Goal: Check status: Check status

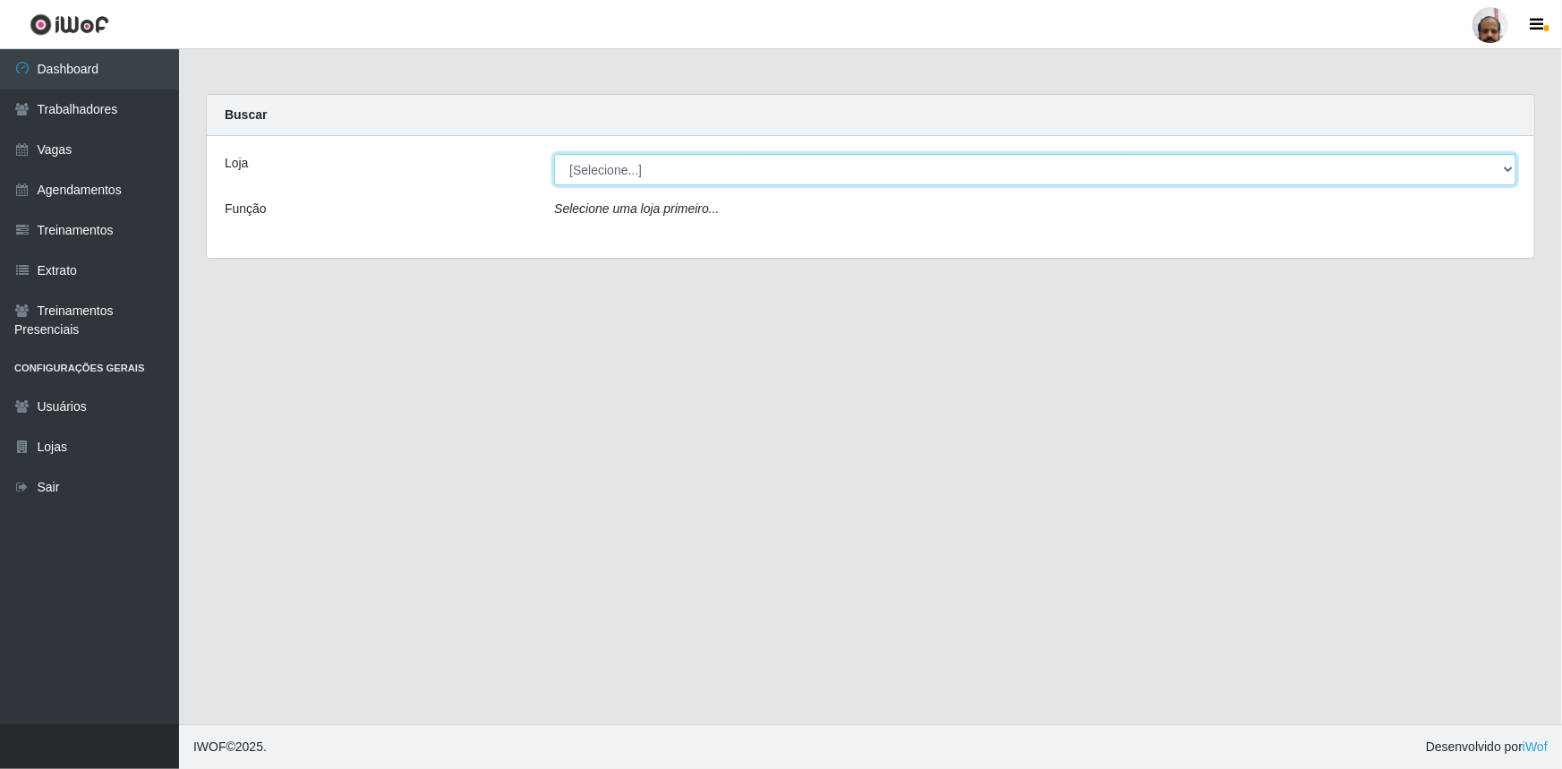
click at [603, 169] on select "[Selecione...] Mar Vermelho - Loja 05" at bounding box center [1035, 169] width 962 height 31
select select "252"
click at [554, 154] on select "[Selecione...] Mar Vermelho - Loja 05" at bounding box center [1035, 169] width 962 height 31
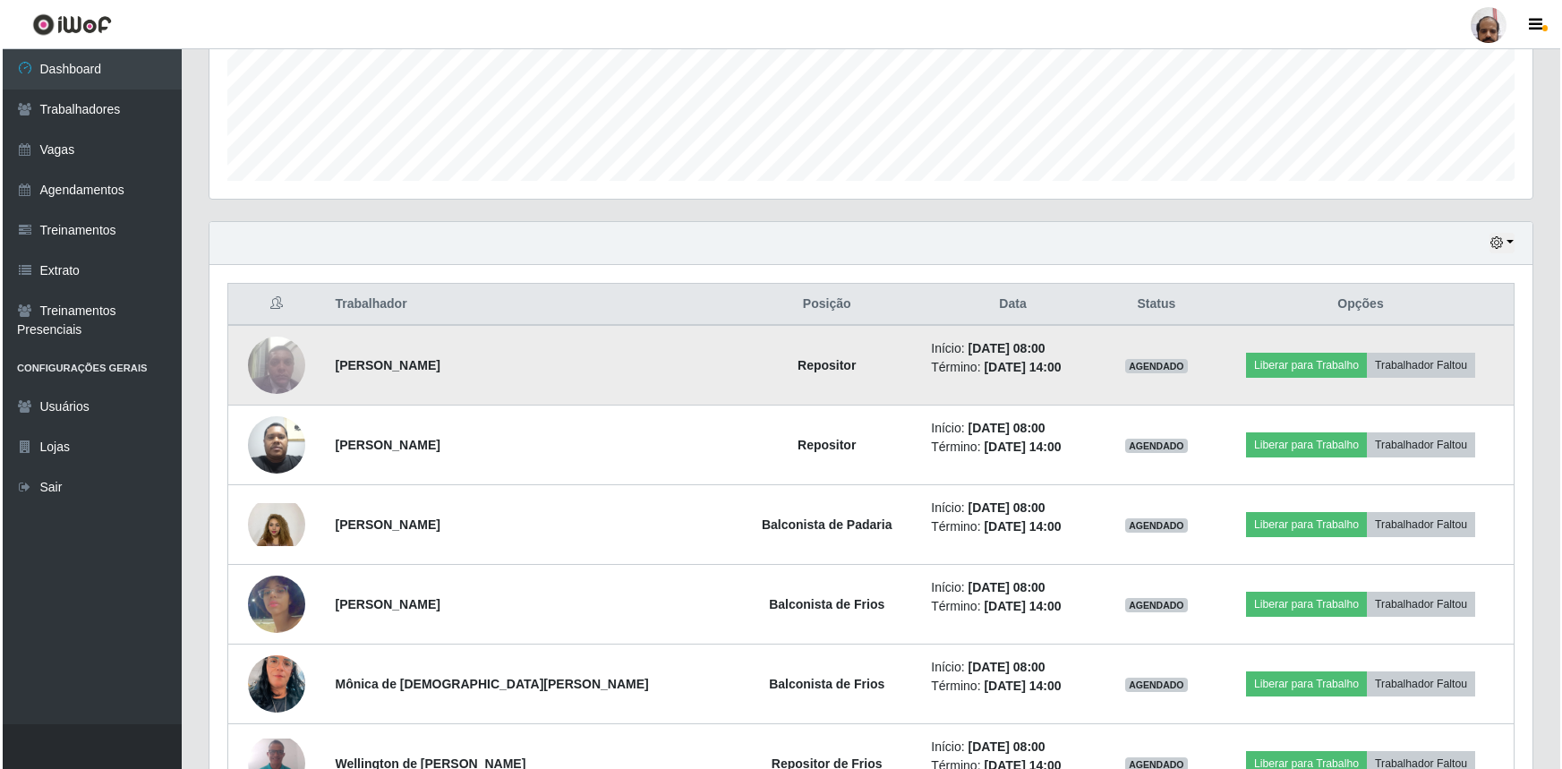
scroll to position [488, 0]
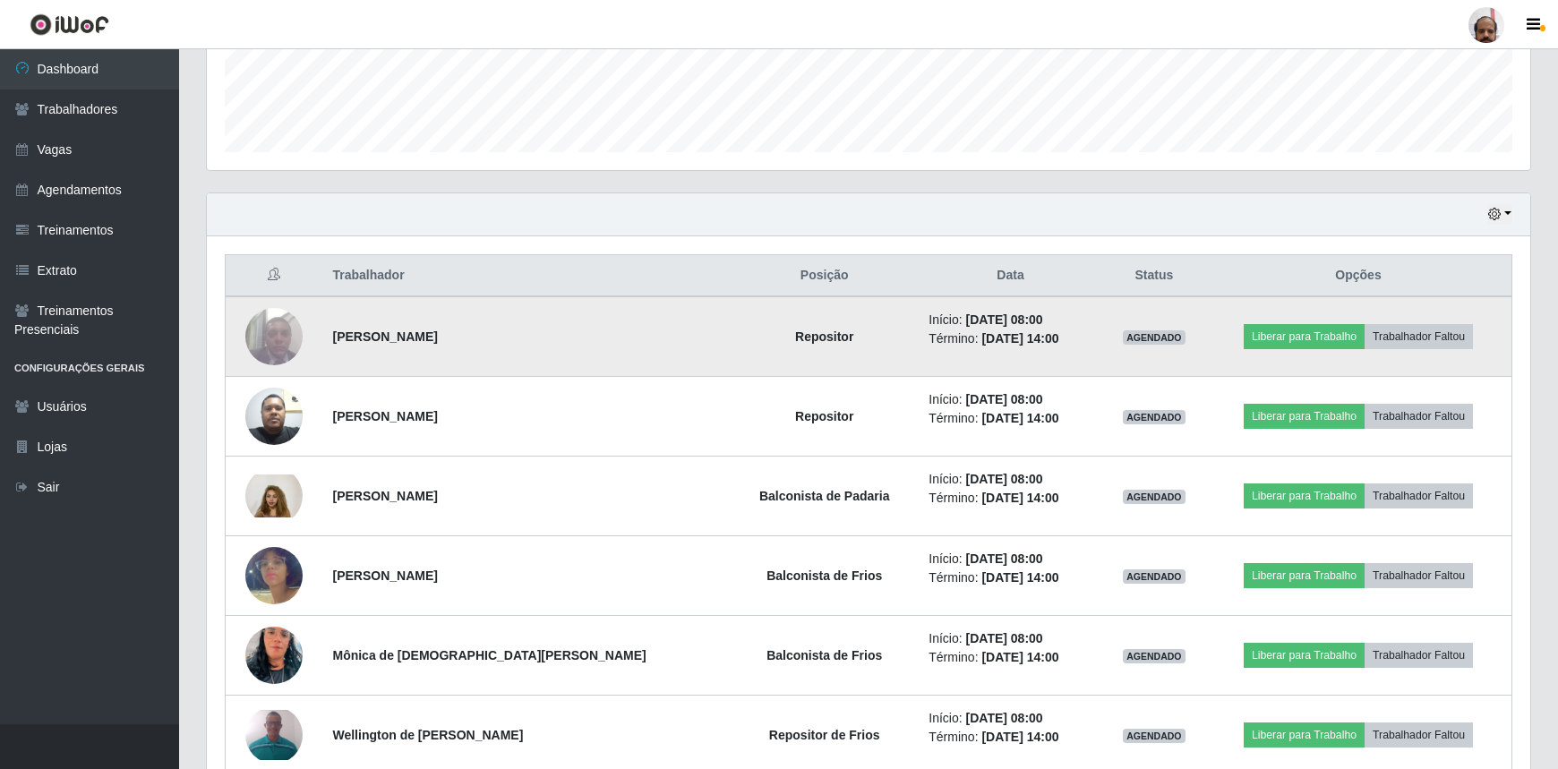
click at [269, 342] on img at bounding box center [273, 336] width 57 height 76
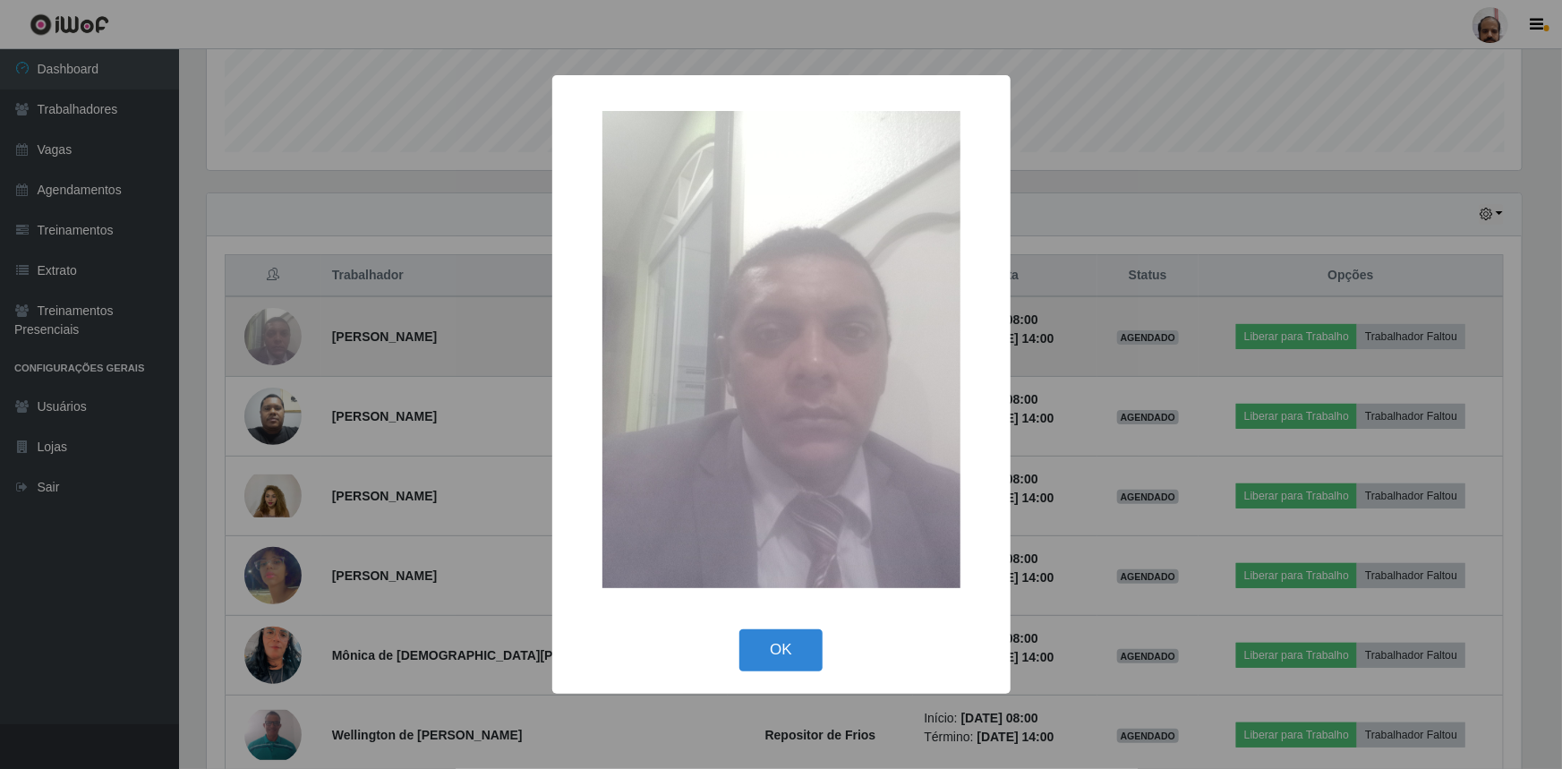
click at [269, 342] on div "× OK Cancel" at bounding box center [781, 384] width 1562 height 769
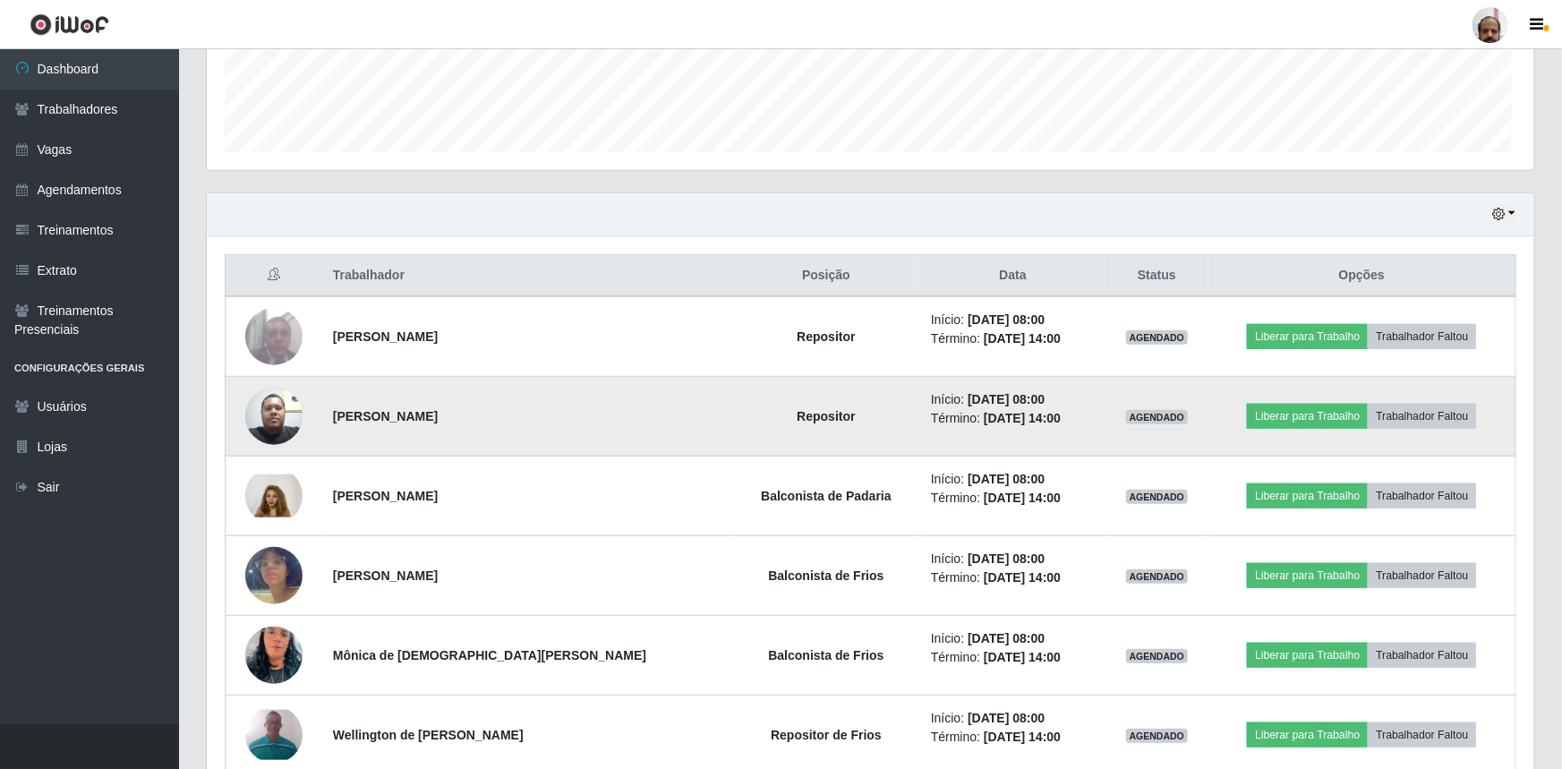
scroll to position [372, 1323]
click at [280, 412] on img at bounding box center [273, 416] width 57 height 76
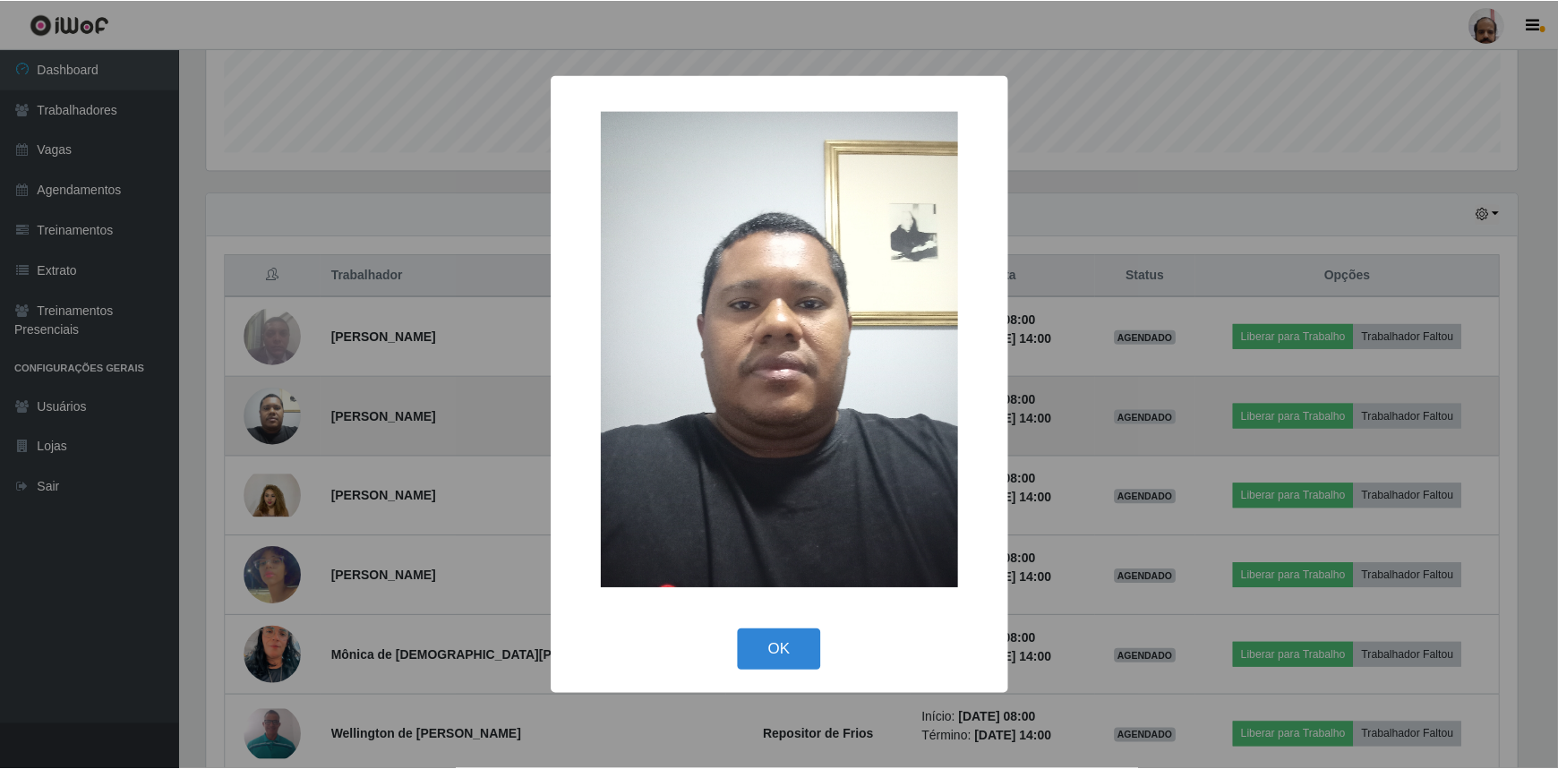
scroll to position [372, 1315]
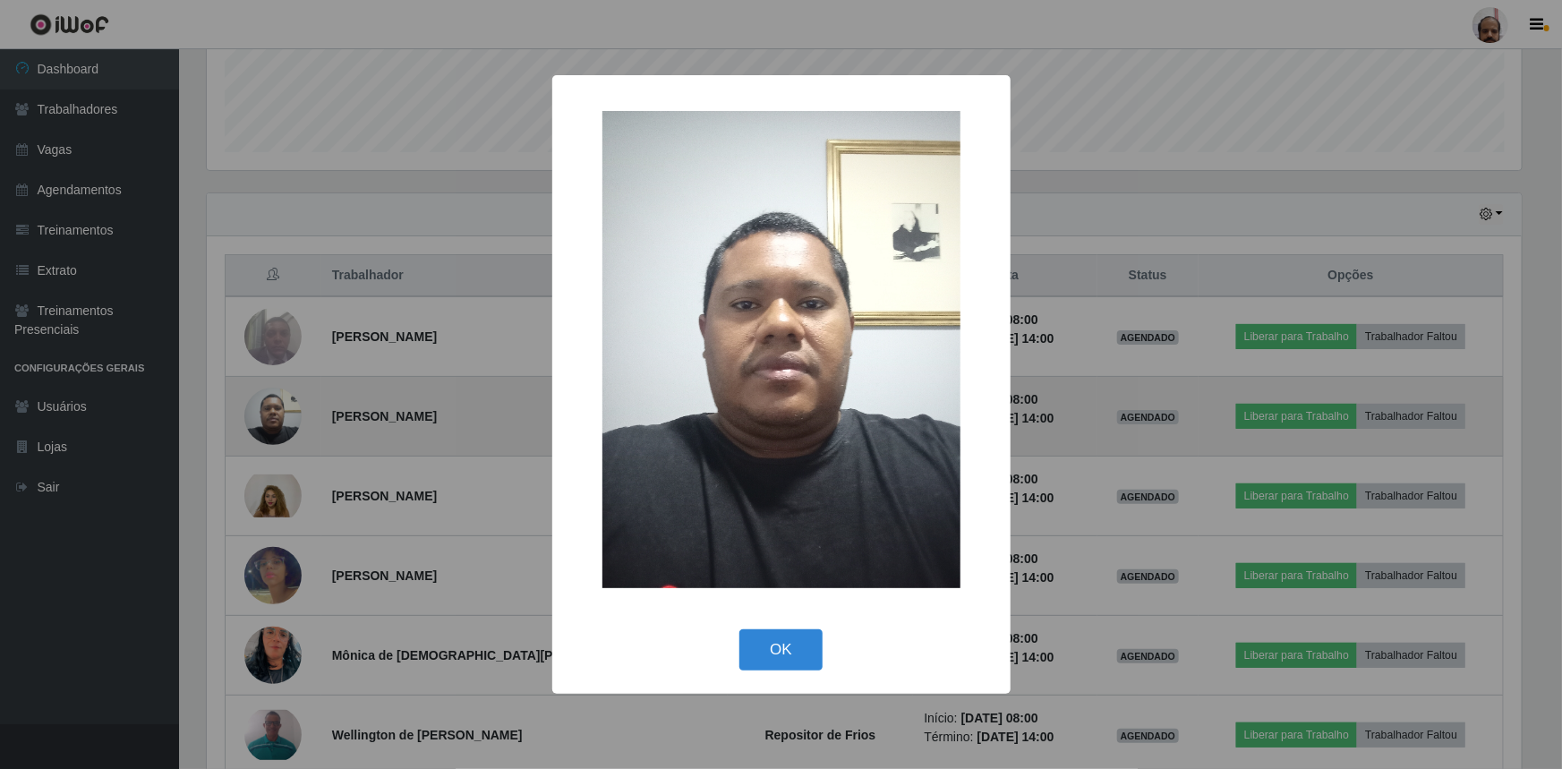
click at [278, 414] on div "× OK Cancel" at bounding box center [781, 384] width 1562 height 769
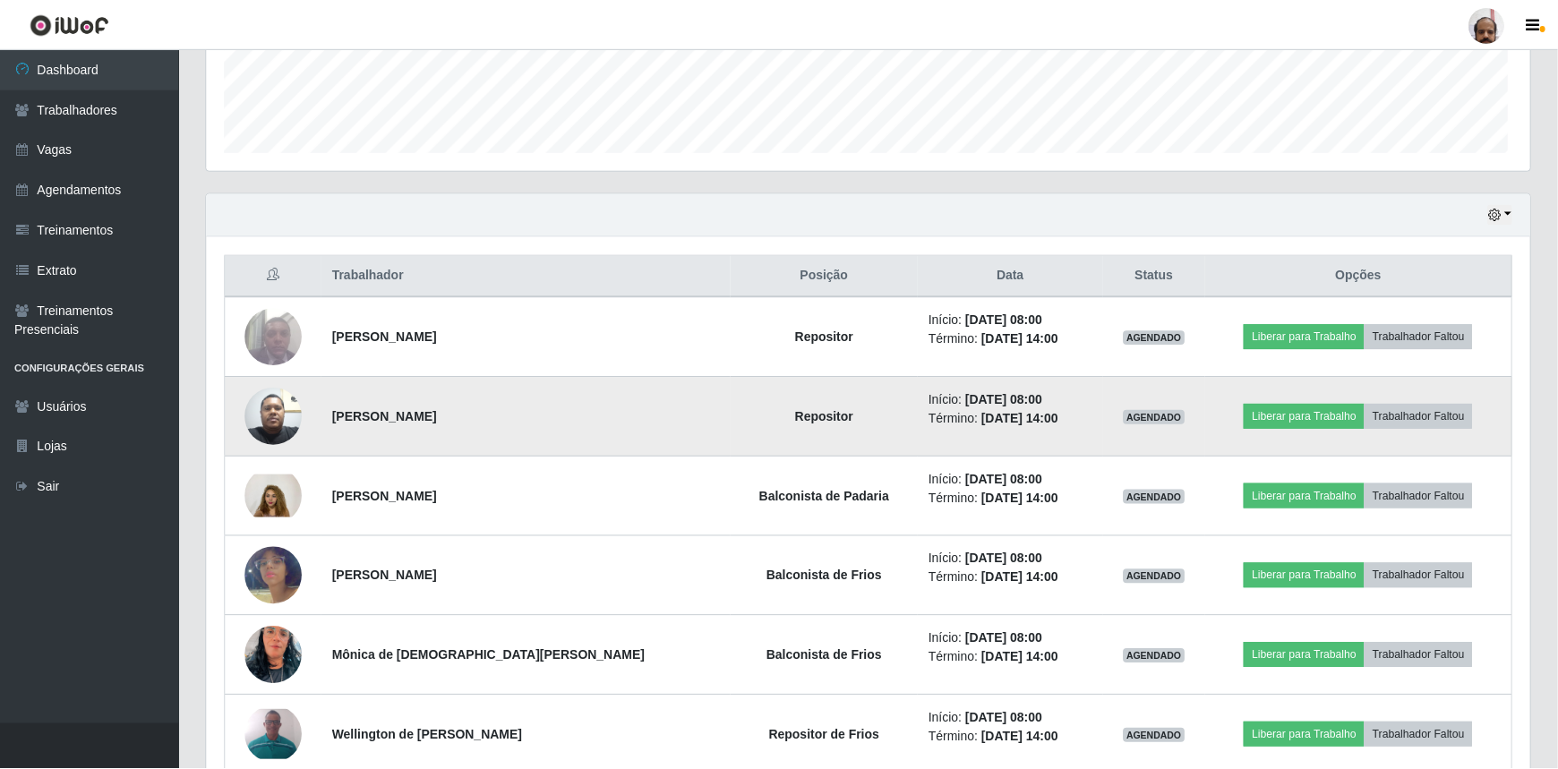
scroll to position [372, 1323]
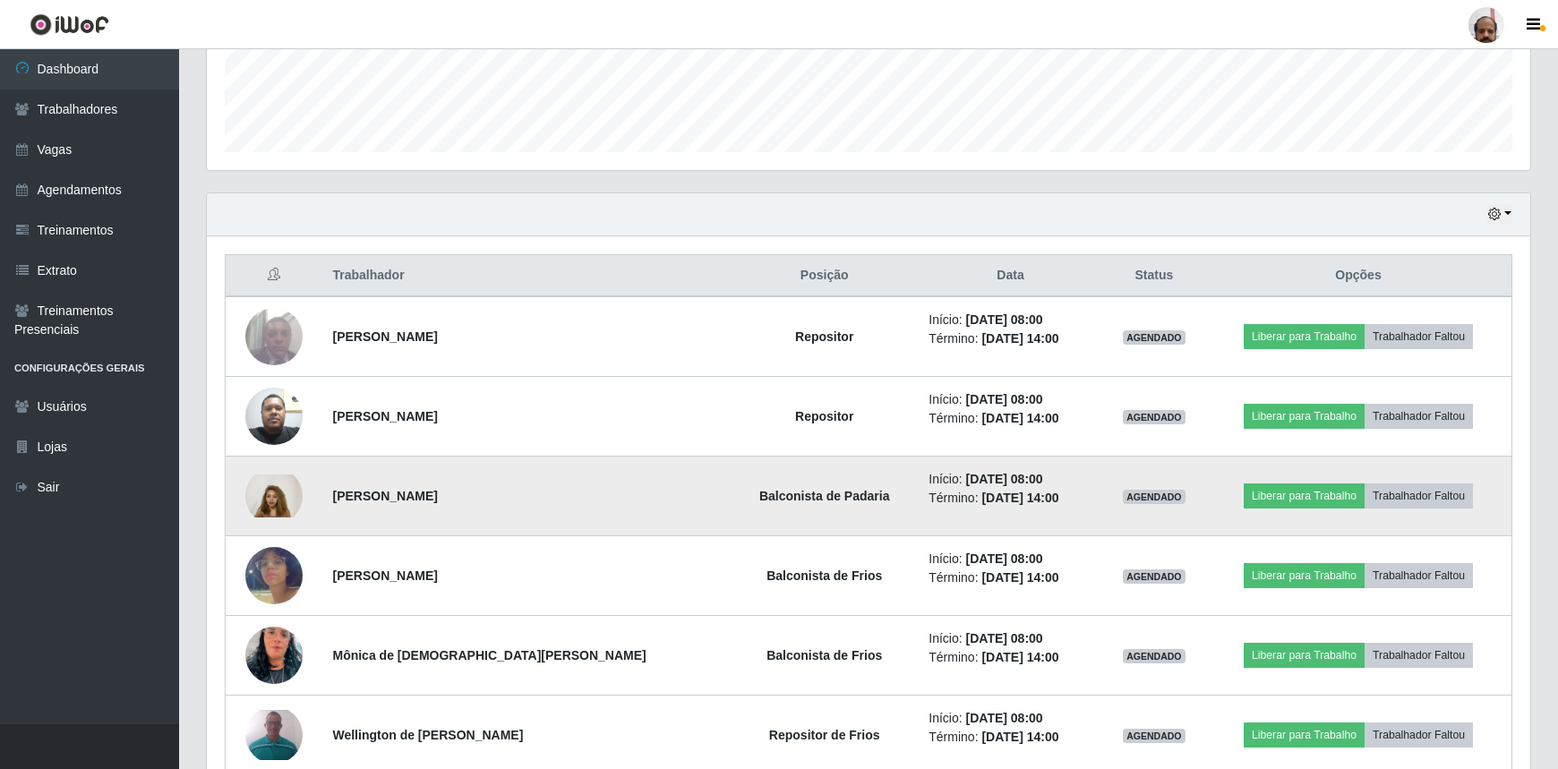
click at [284, 501] on img at bounding box center [273, 495] width 57 height 43
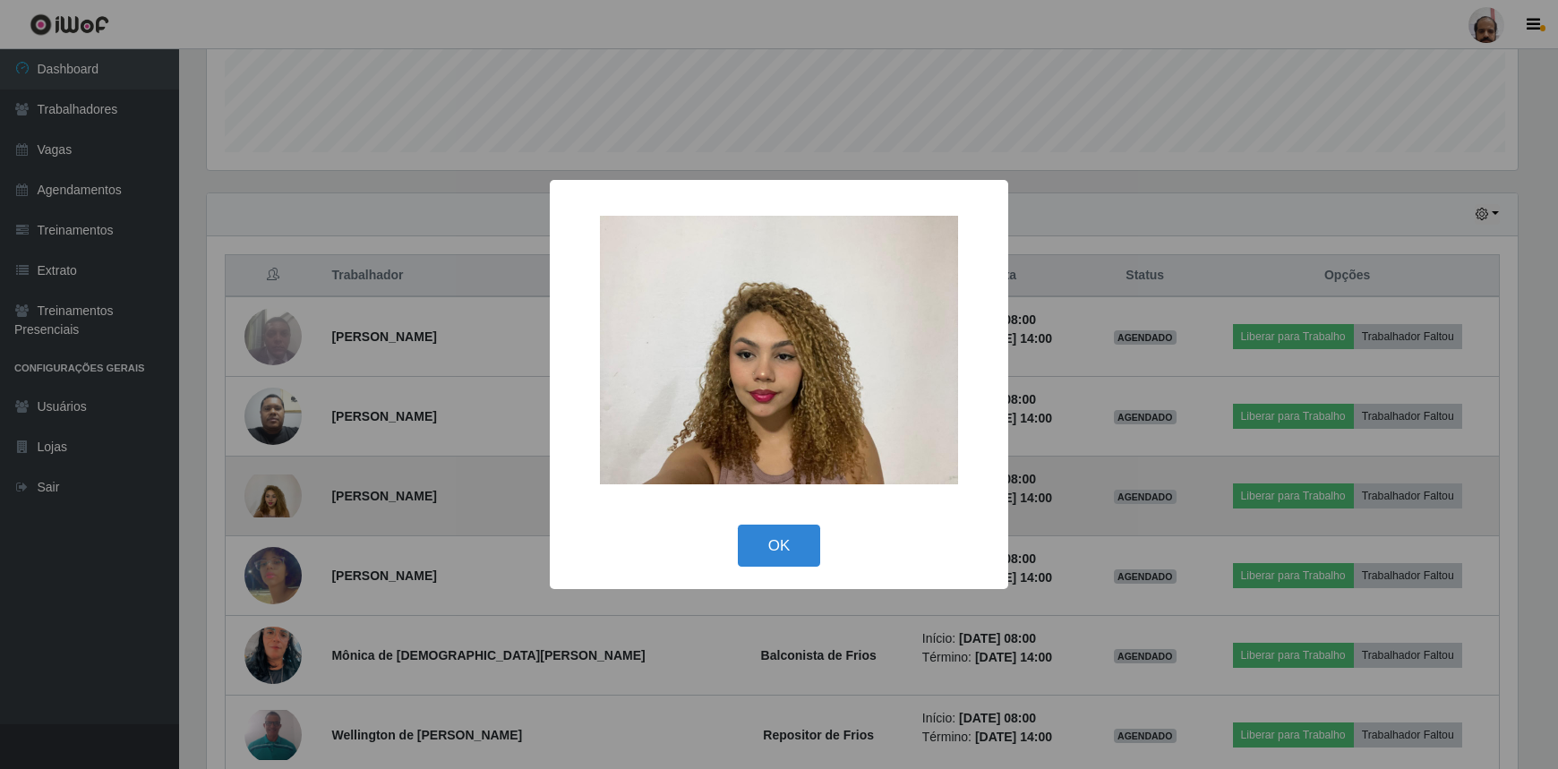
scroll to position [372, 1315]
click at [284, 501] on div "× OK Cancel" at bounding box center [781, 384] width 1562 height 769
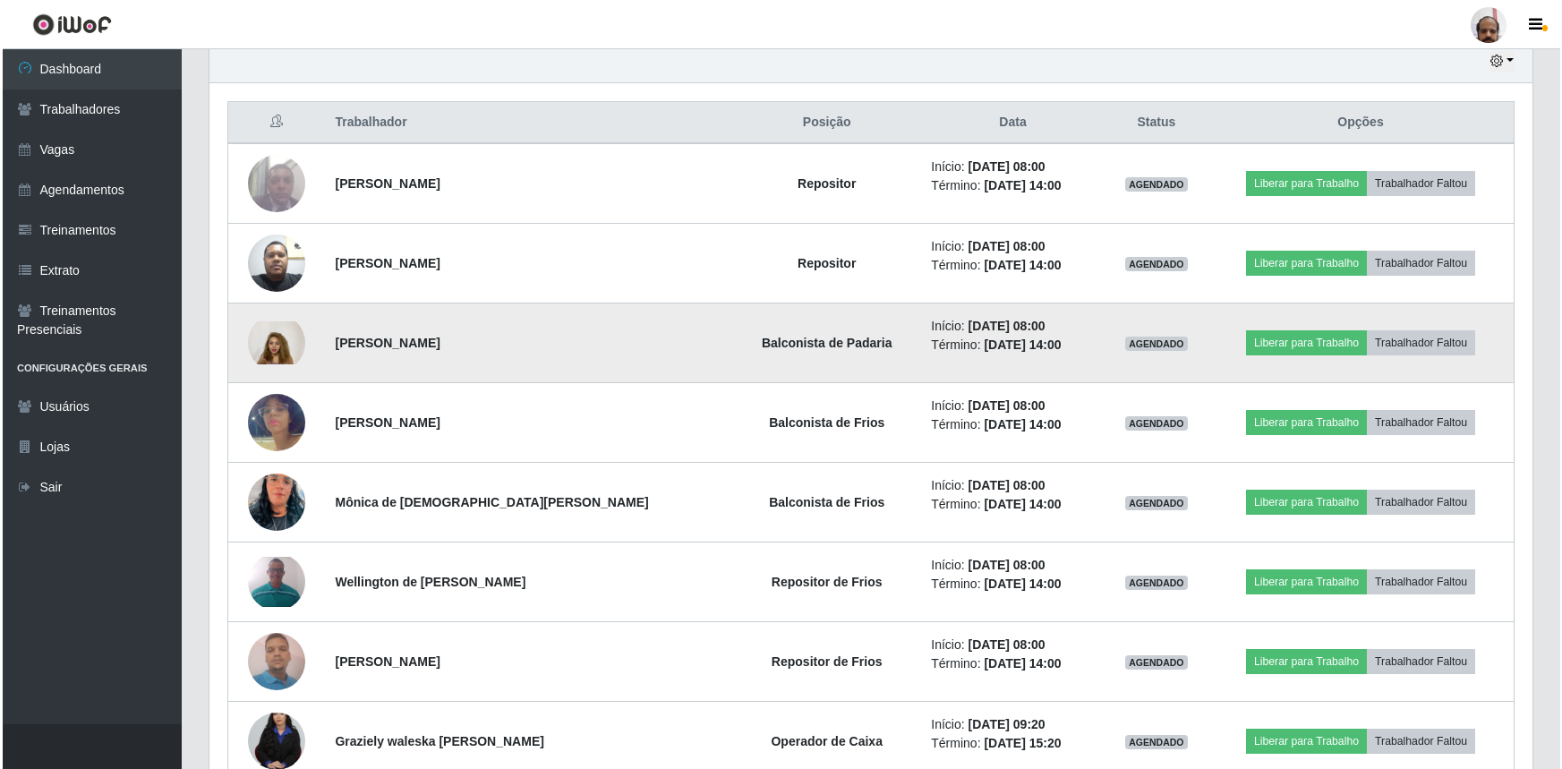
scroll to position [651, 0]
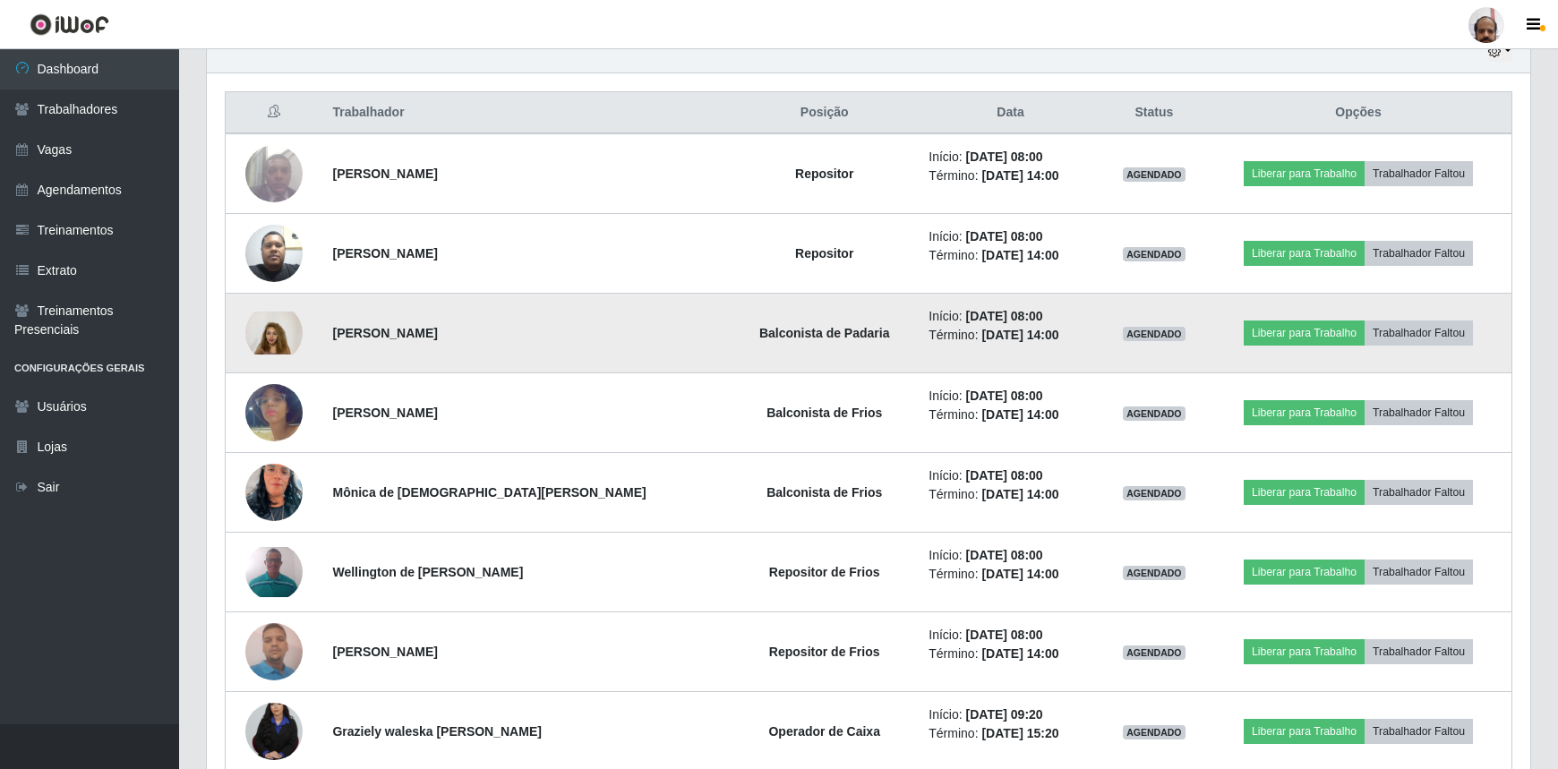
click at [268, 333] on img at bounding box center [273, 333] width 57 height 43
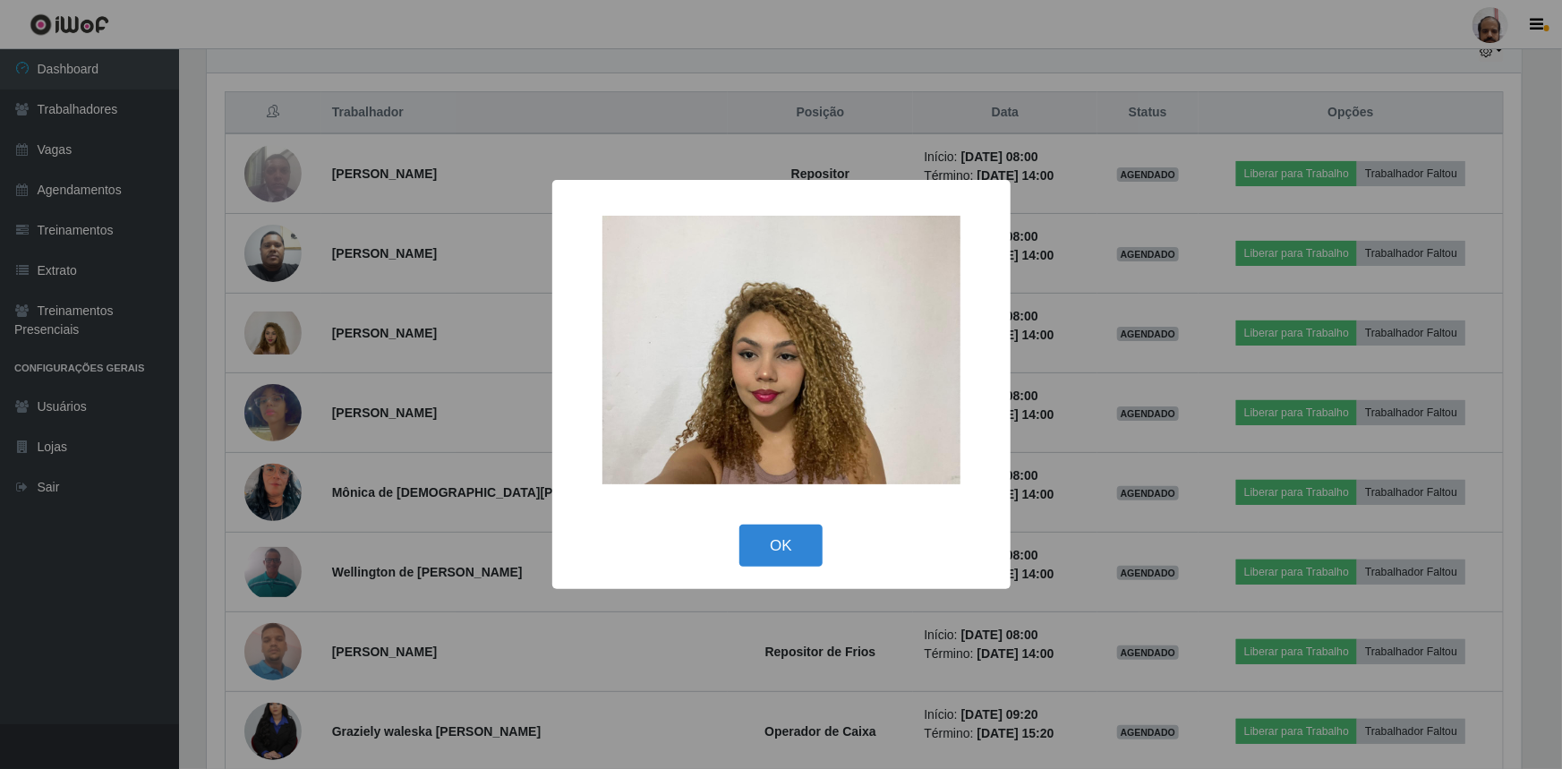
click at [882, 408] on img at bounding box center [782, 350] width 358 height 269
click at [304, 336] on div "× OK Cancel" at bounding box center [781, 384] width 1562 height 769
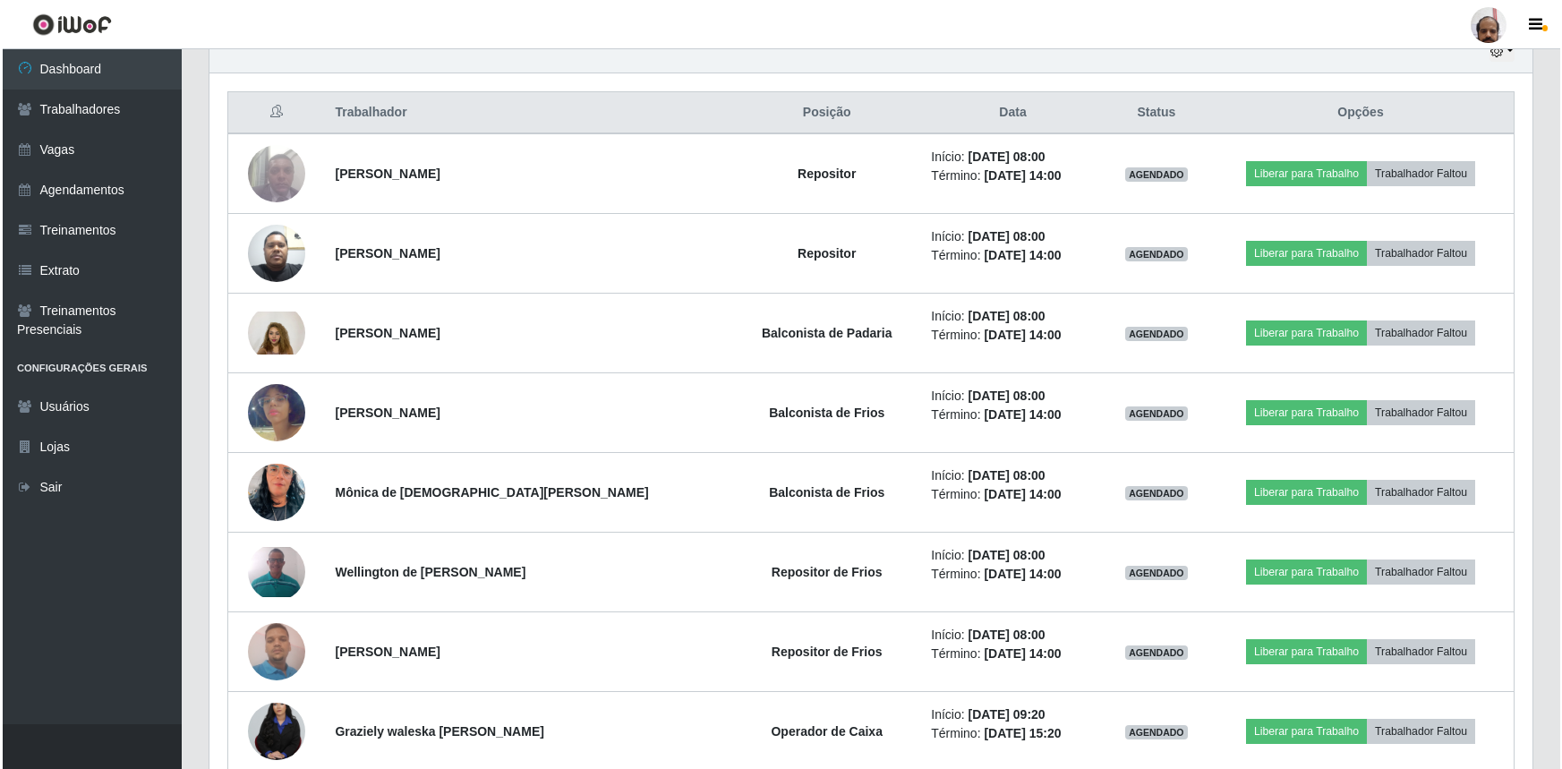
scroll to position [372, 1323]
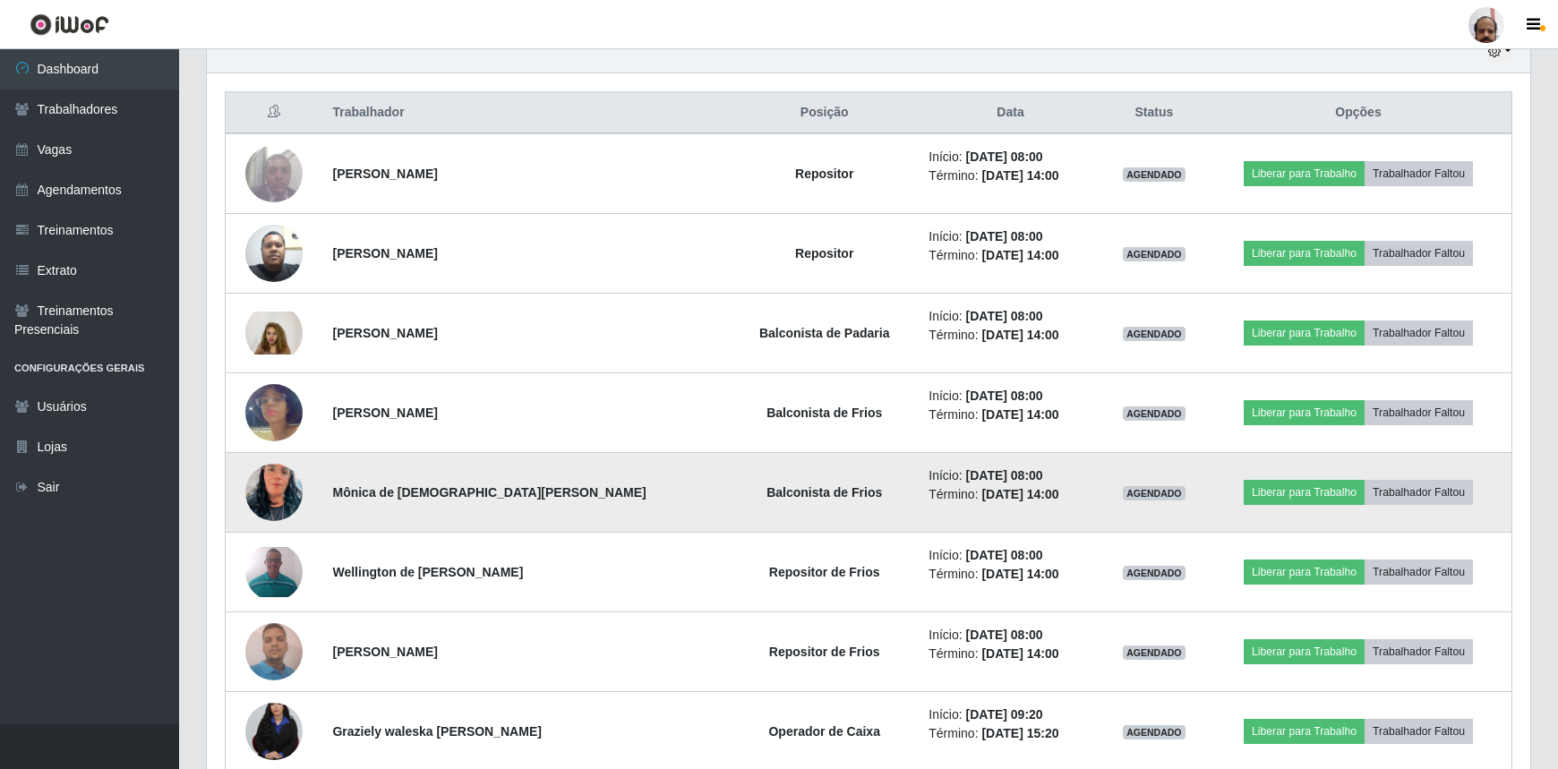
click at [278, 500] on img at bounding box center [273, 492] width 57 height 102
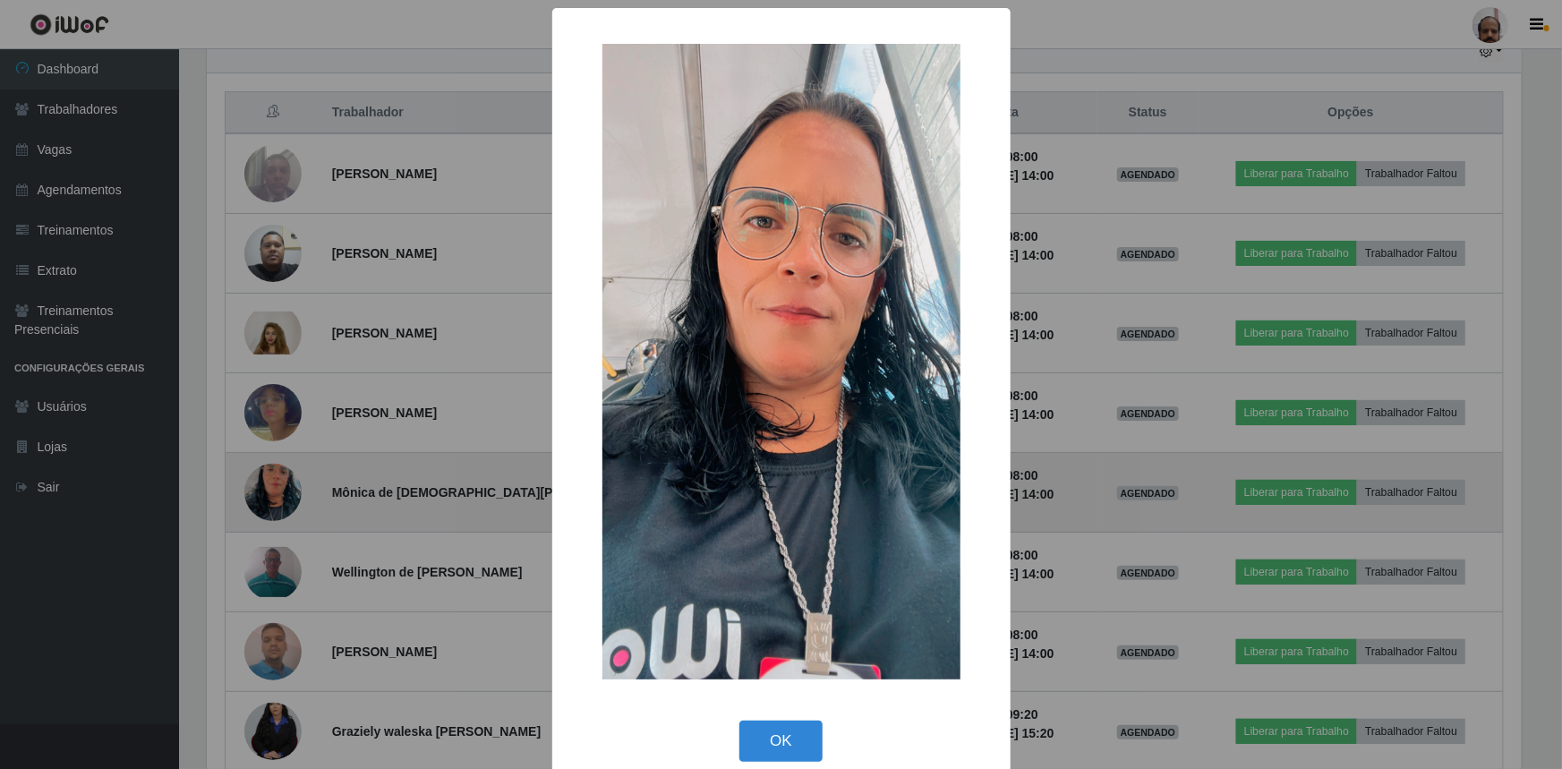
click at [278, 500] on div "× OK Cancel" at bounding box center [781, 384] width 1562 height 769
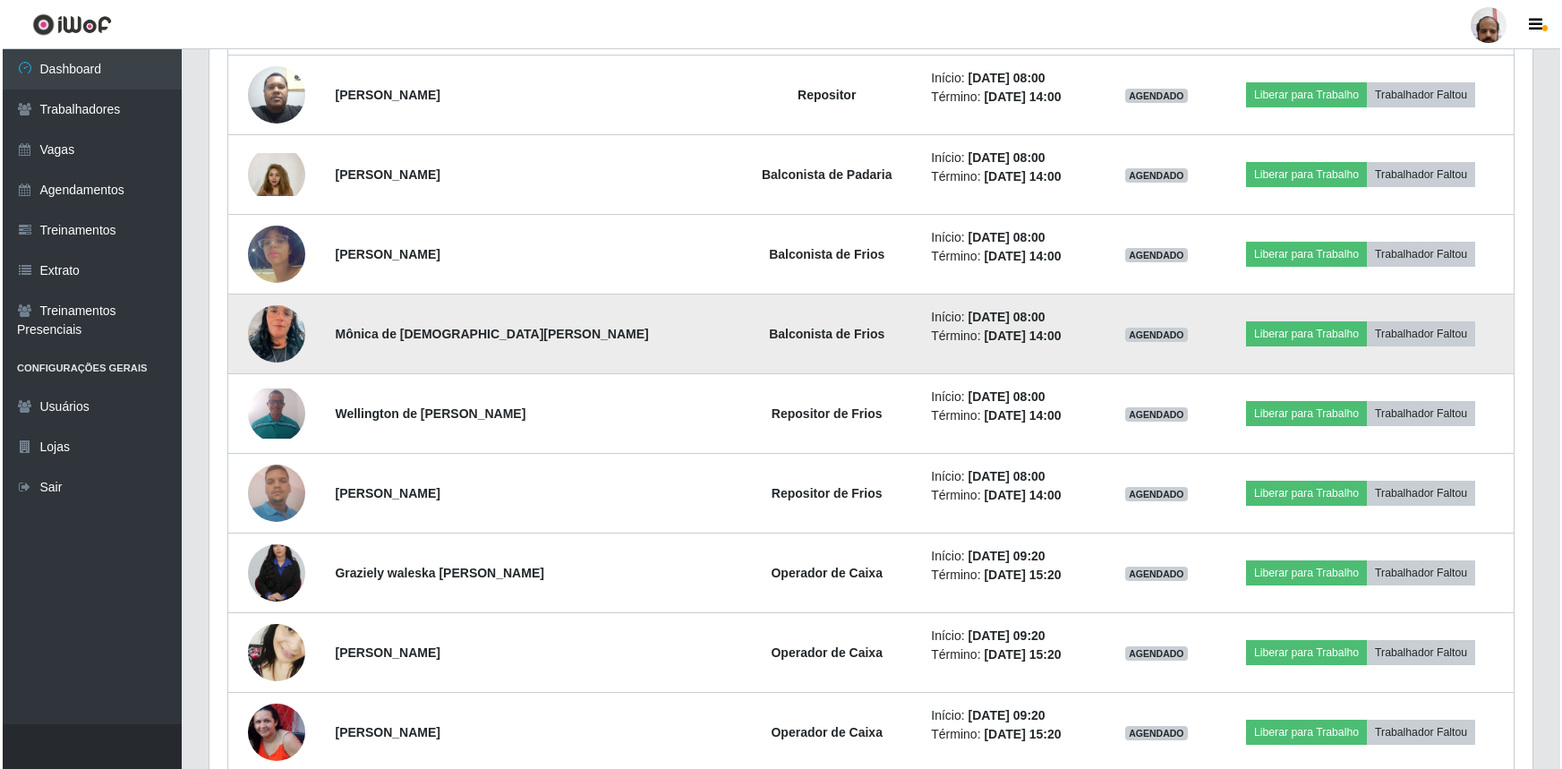
scroll to position [814, 0]
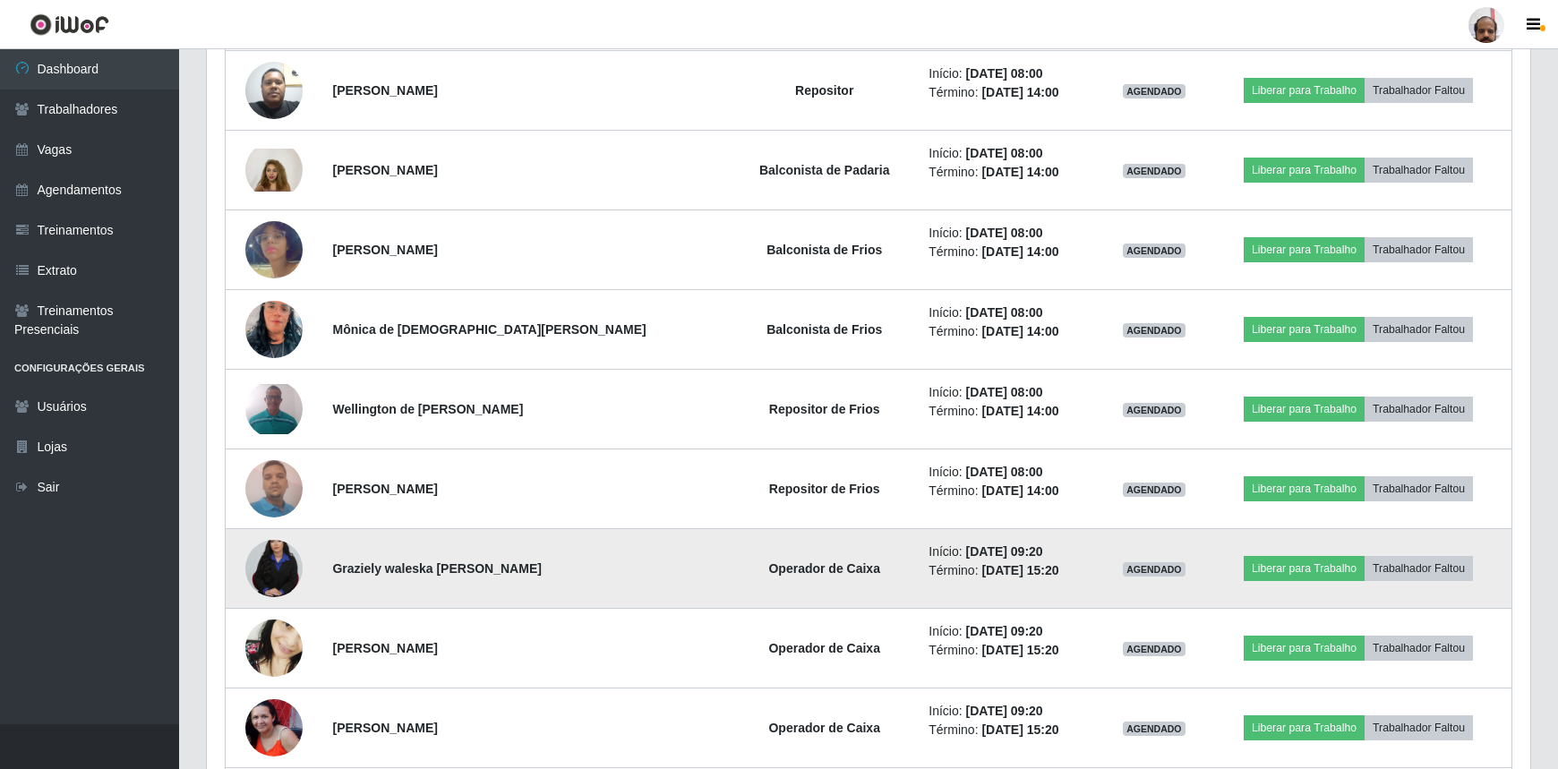
click at [286, 558] on img at bounding box center [273, 569] width 57 height 86
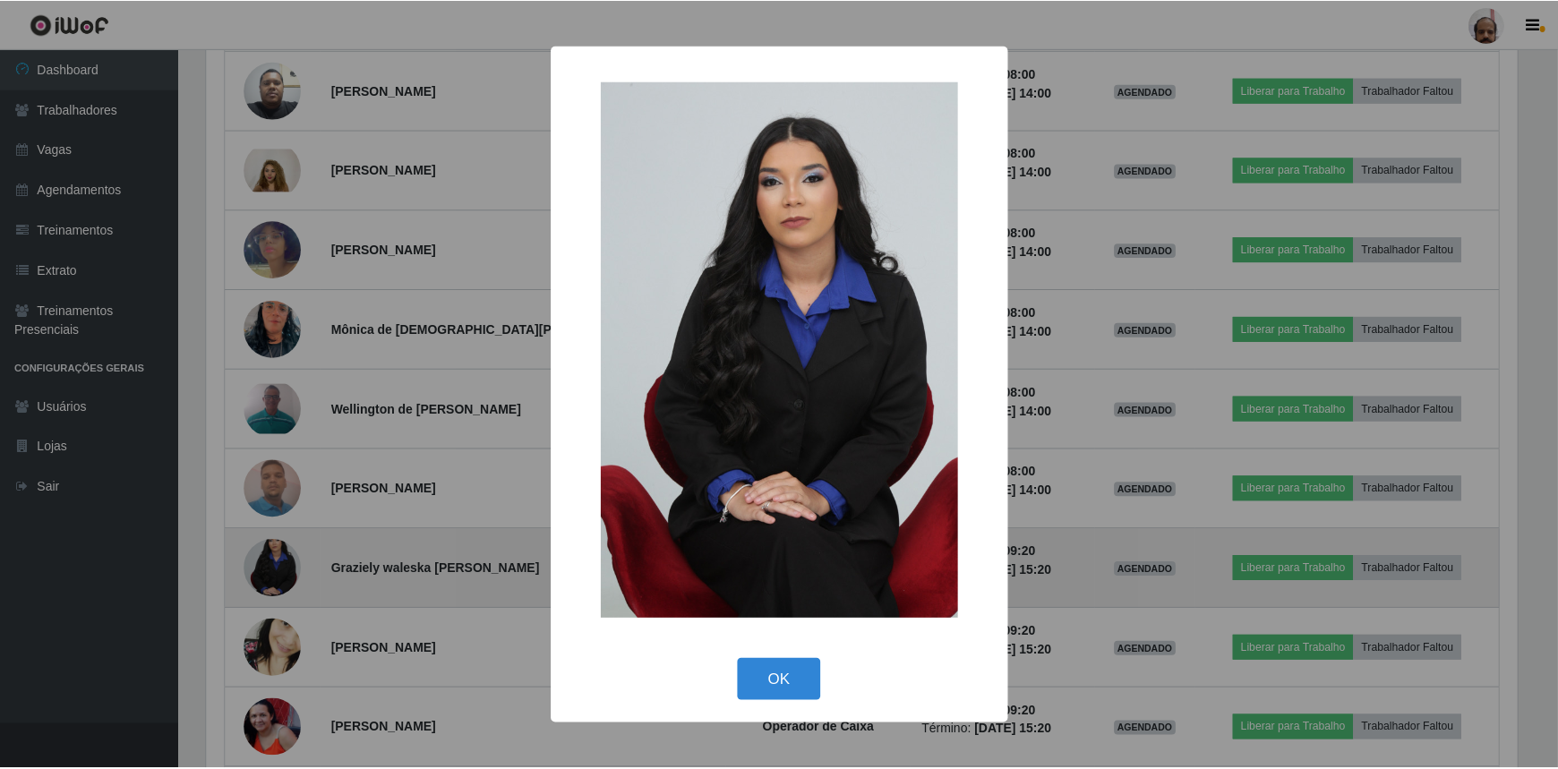
scroll to position [372, 1315]
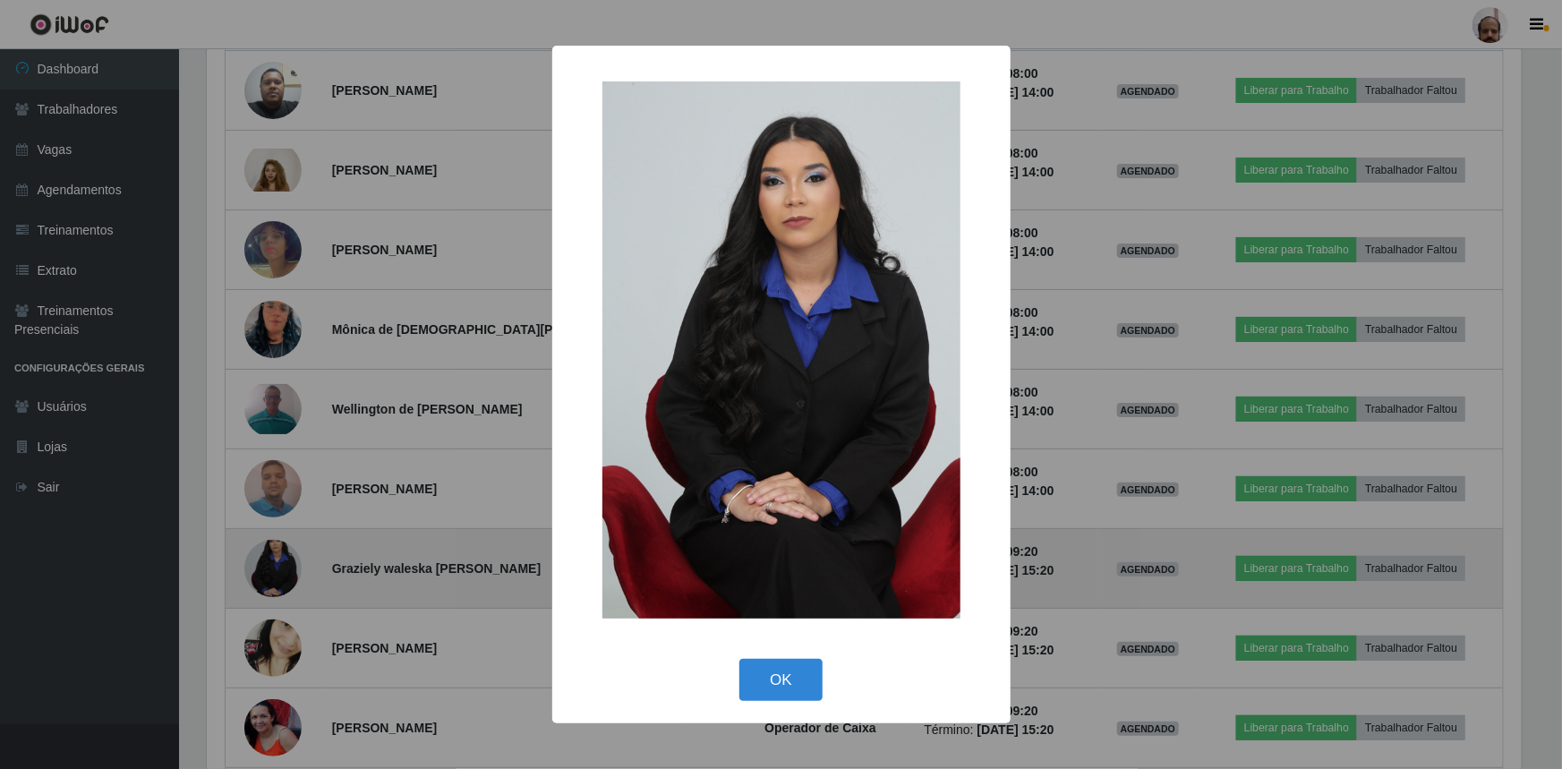
click at [286, 558] on div "× OK Cancel" at bounding box center [781, 384] width 1562 height 769
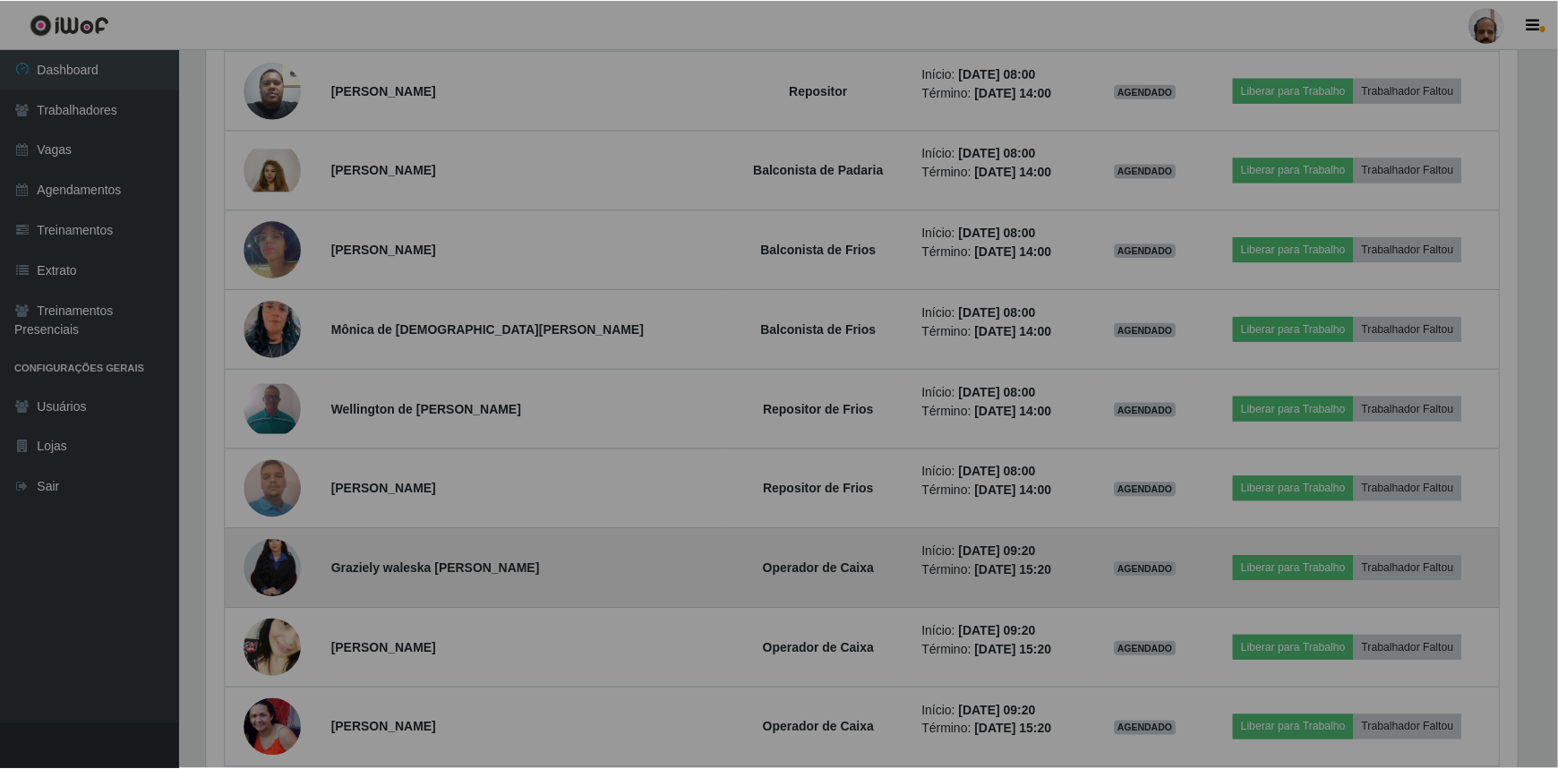
scroll to position [0, 0]
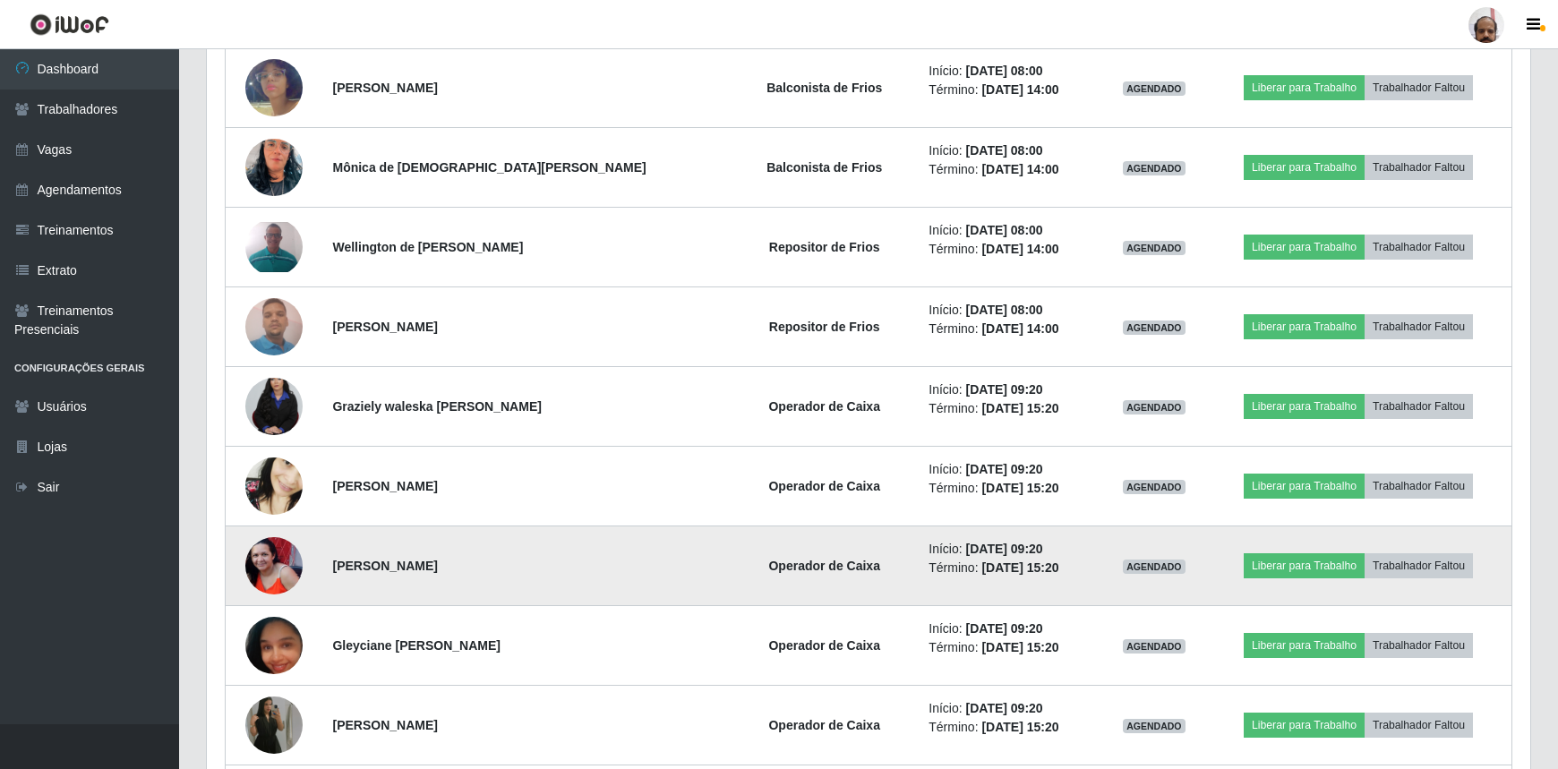
click at [284, 570] on img at bounding box center [273, 565] width 57 height 57
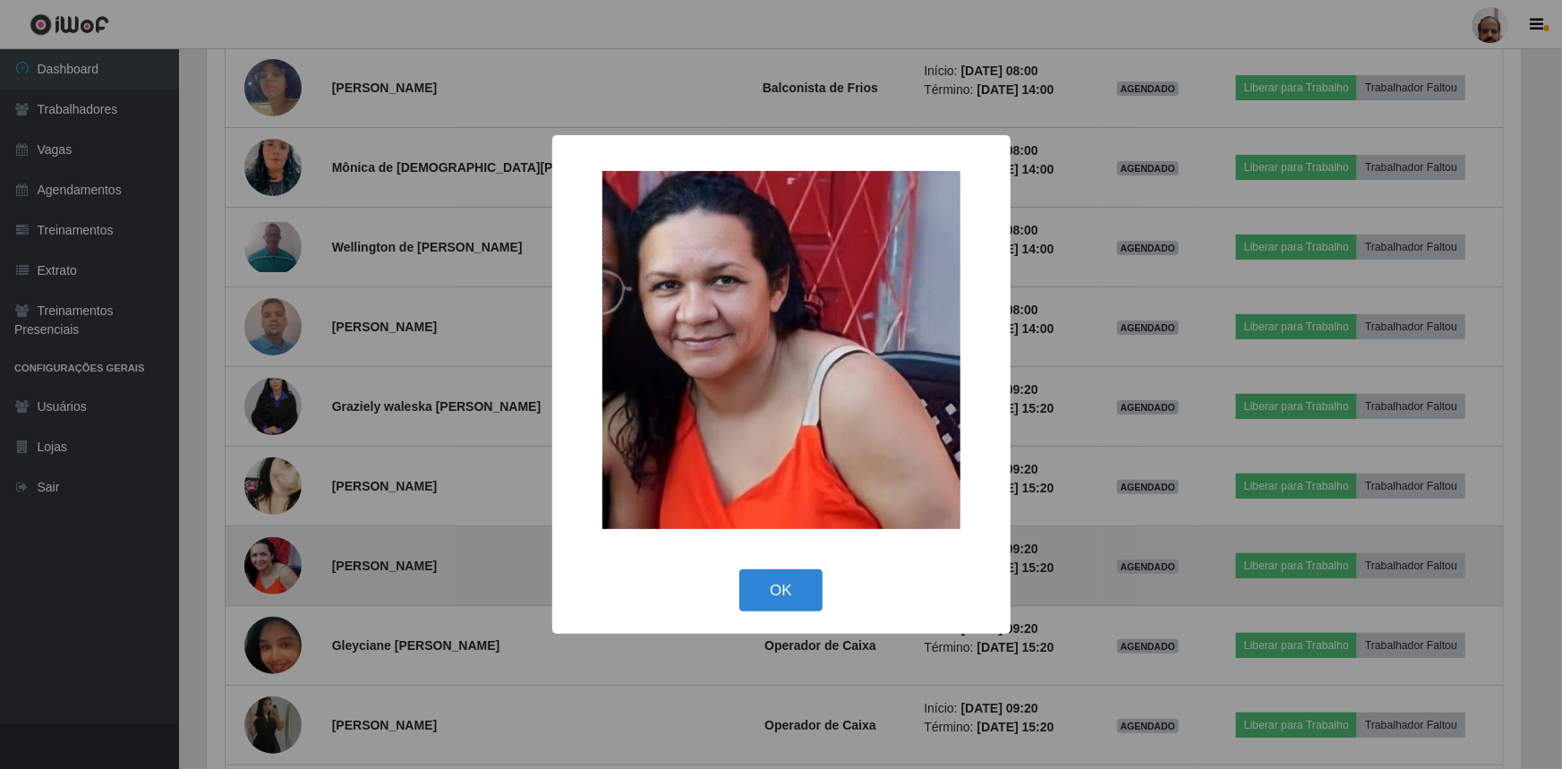
click at [284, 570] on div "× OK Cancel" at bounding box center [781, 384] width 1562 height 769
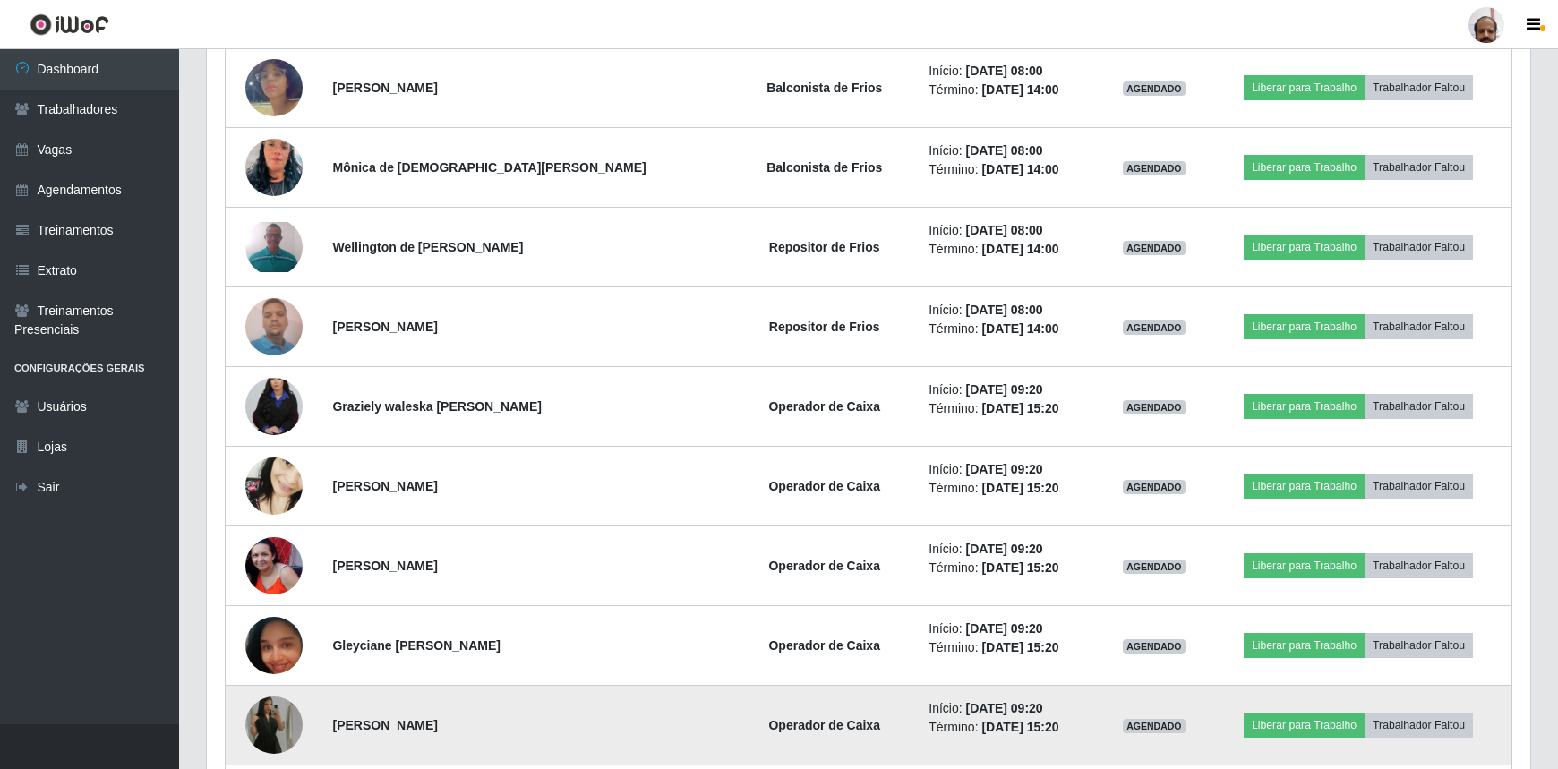
click at [267, 725] on img at bounding box center [273, 725] width 57 height 102
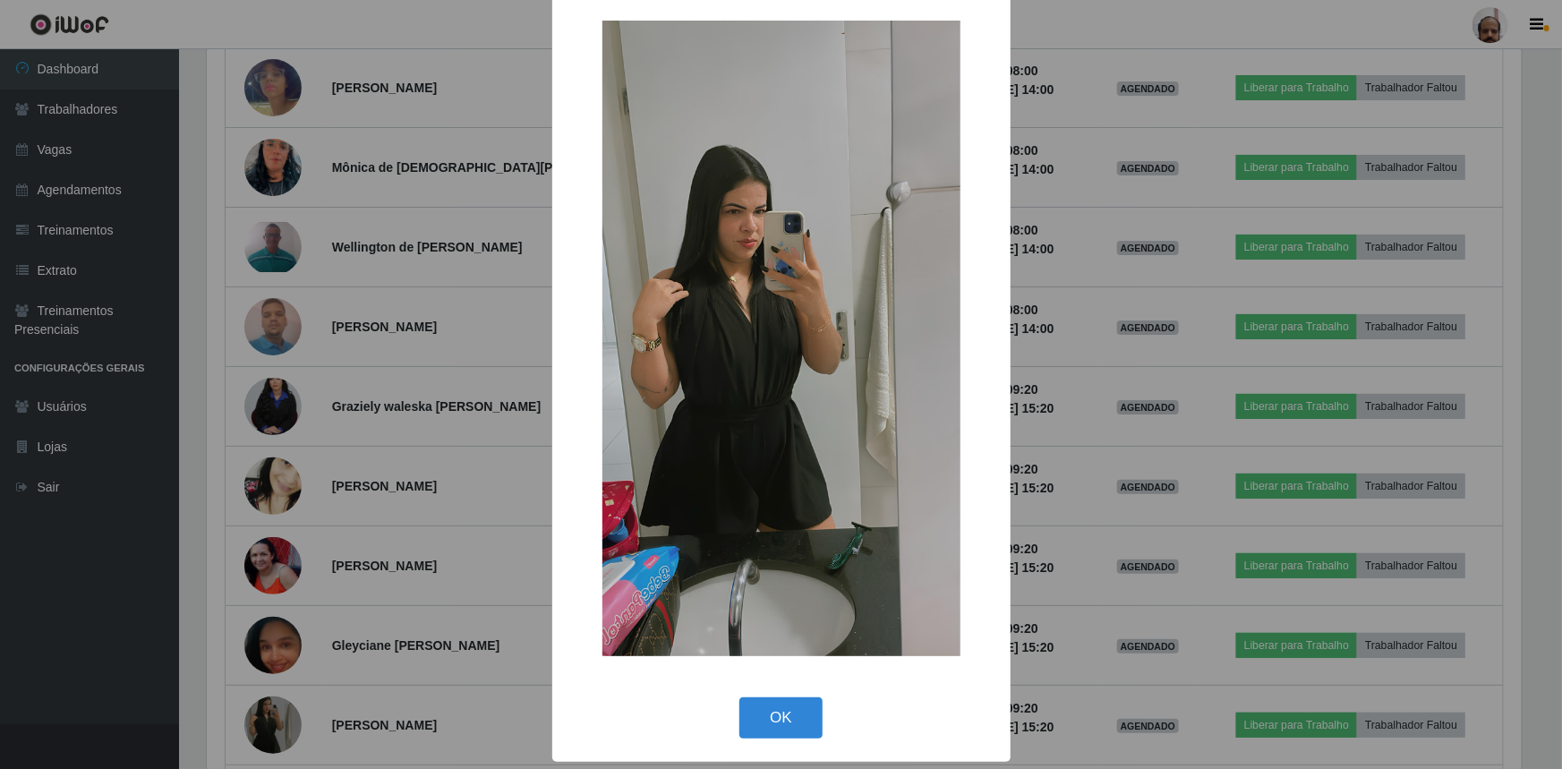
click at [282, 715] on div "× OK Cancel" at bounding box center [781, 384] width 1562 height 769
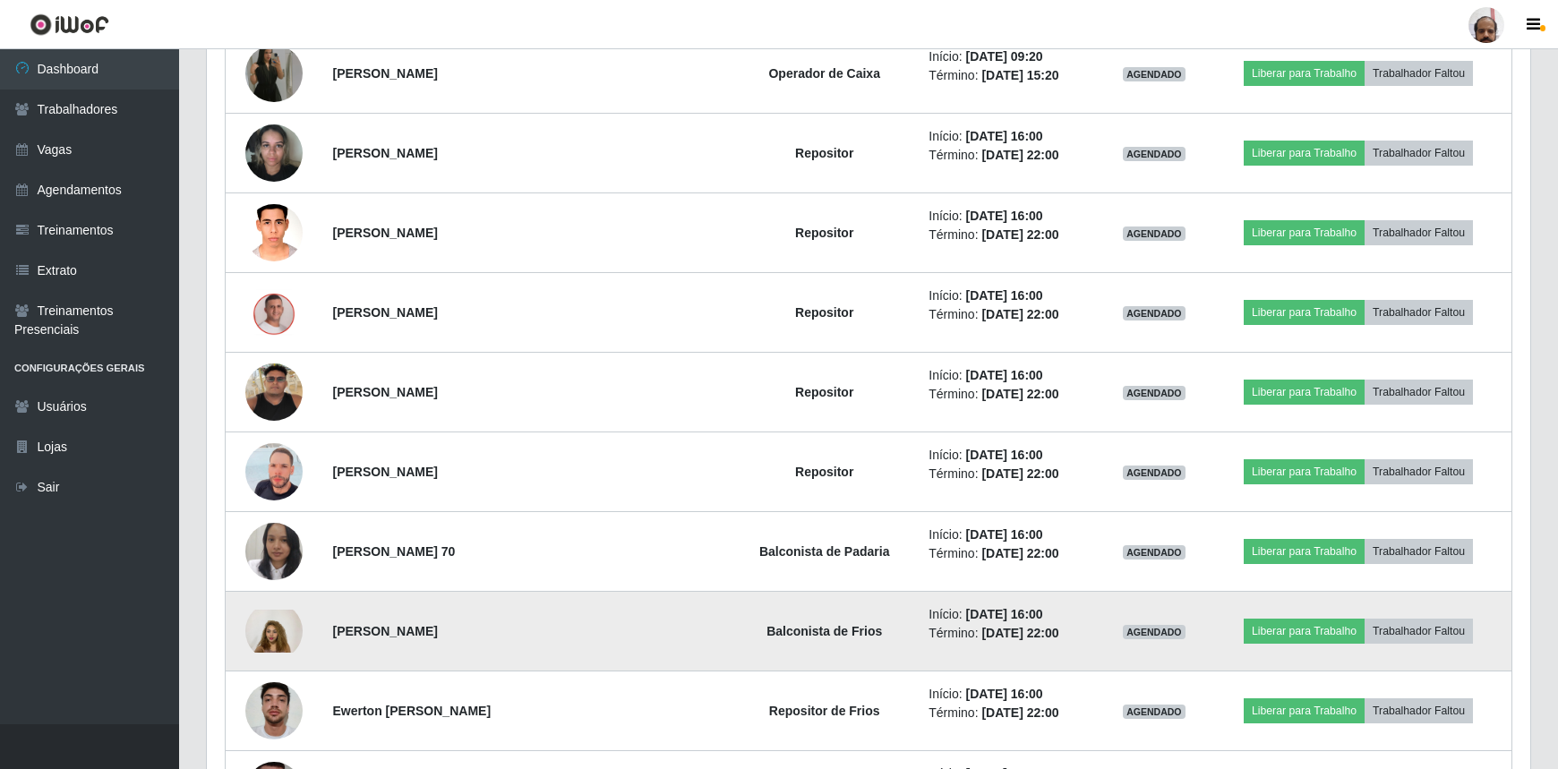
click at [269, 631] on img at bounding box center [273, 631] width 57 height 43
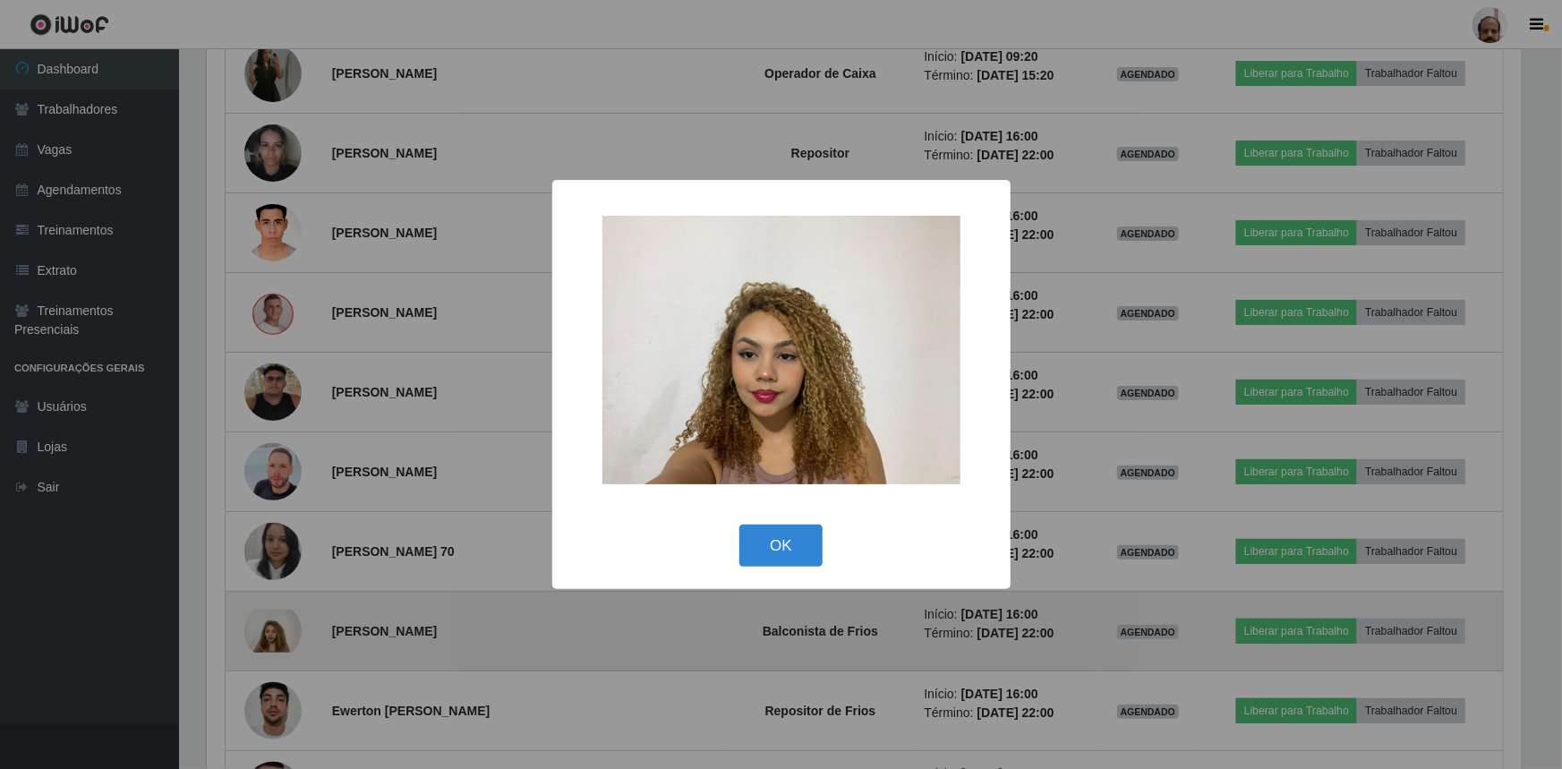
click at [269, 631] on div "× OK Cancel" at bounding box center [781, 384] width 1562 height 769
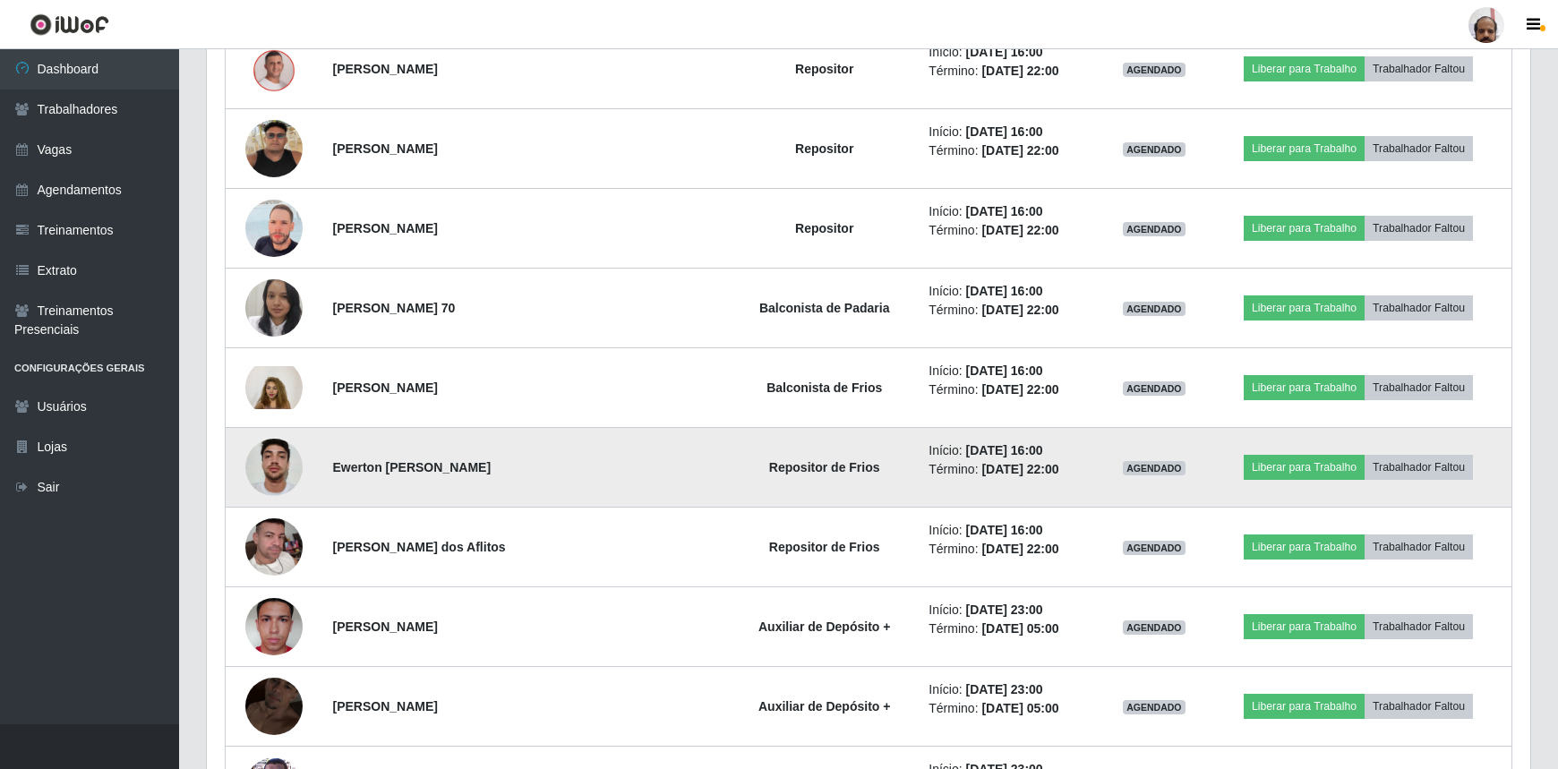
click at [295, 475] on img at bounding box center [273, 467] width 57 height 76
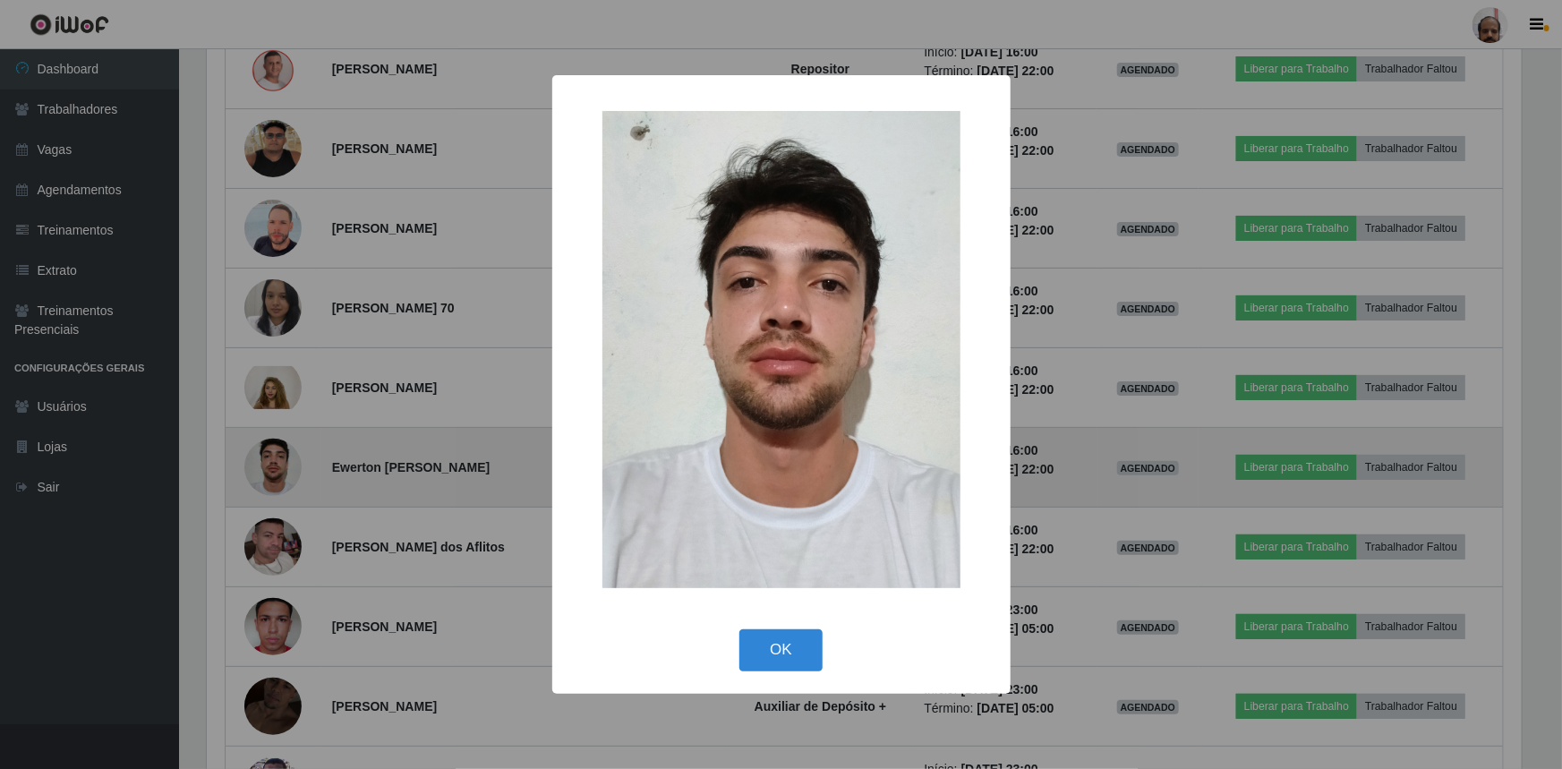
click at [295, 475] on div "× OK Cancel" at bounding box center [781, 384] width 1562 height 769
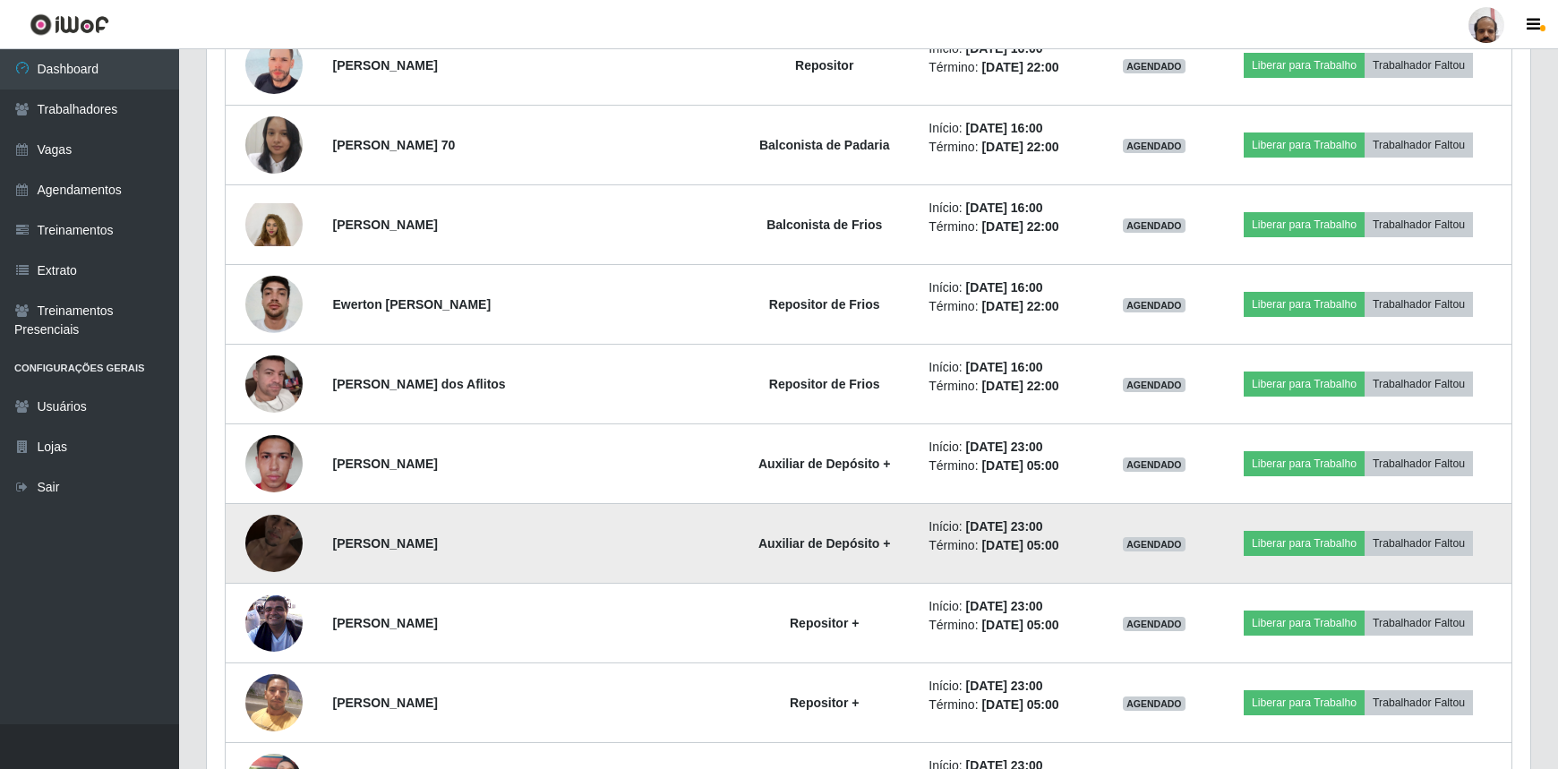
click at [281, 547] on img at bounding box center [273, 543] width 57 height 102
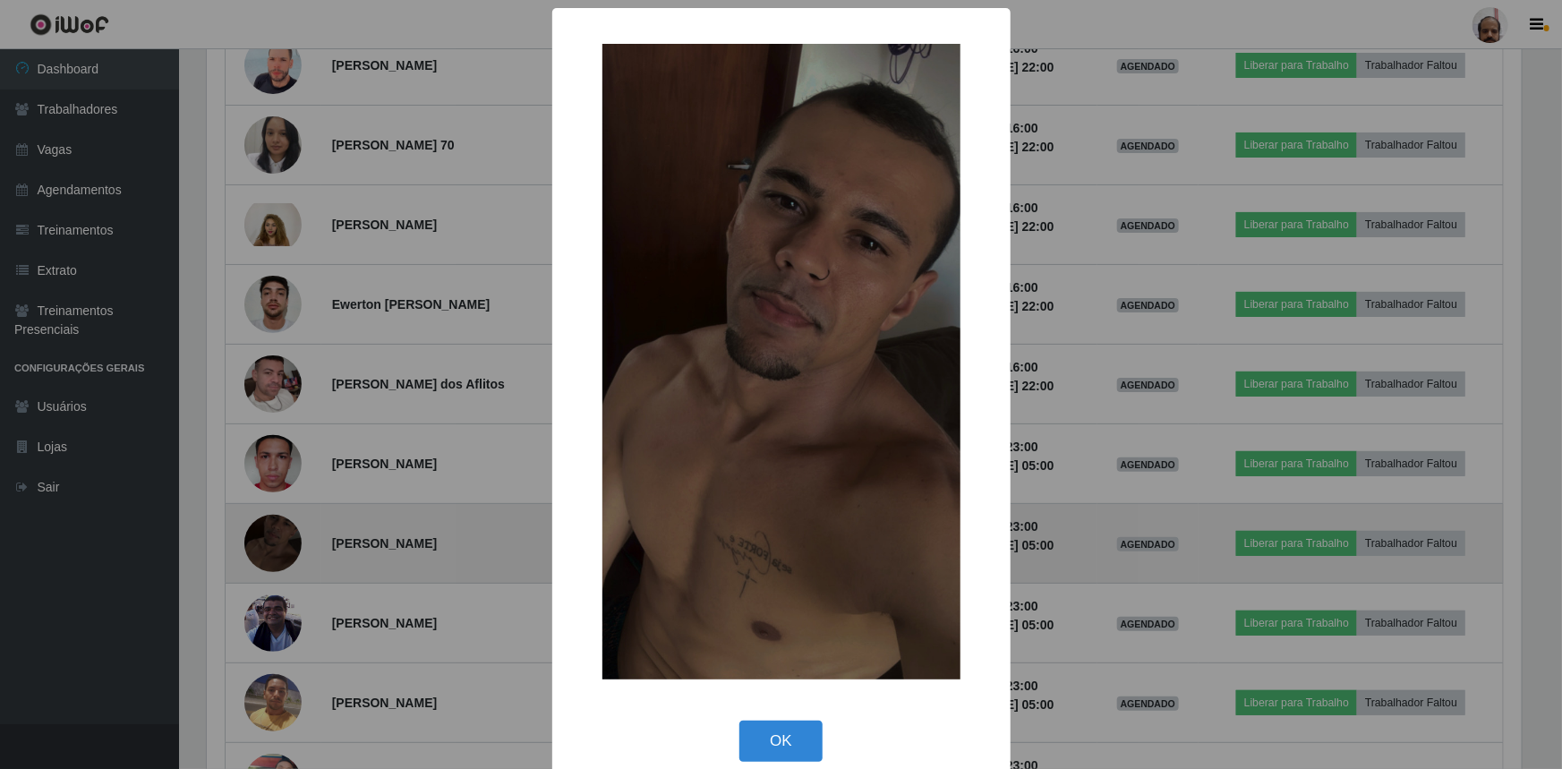
click at [281, 547] on div "× OK Cancel" at bounding box center [781, 384] width 1562 height 769
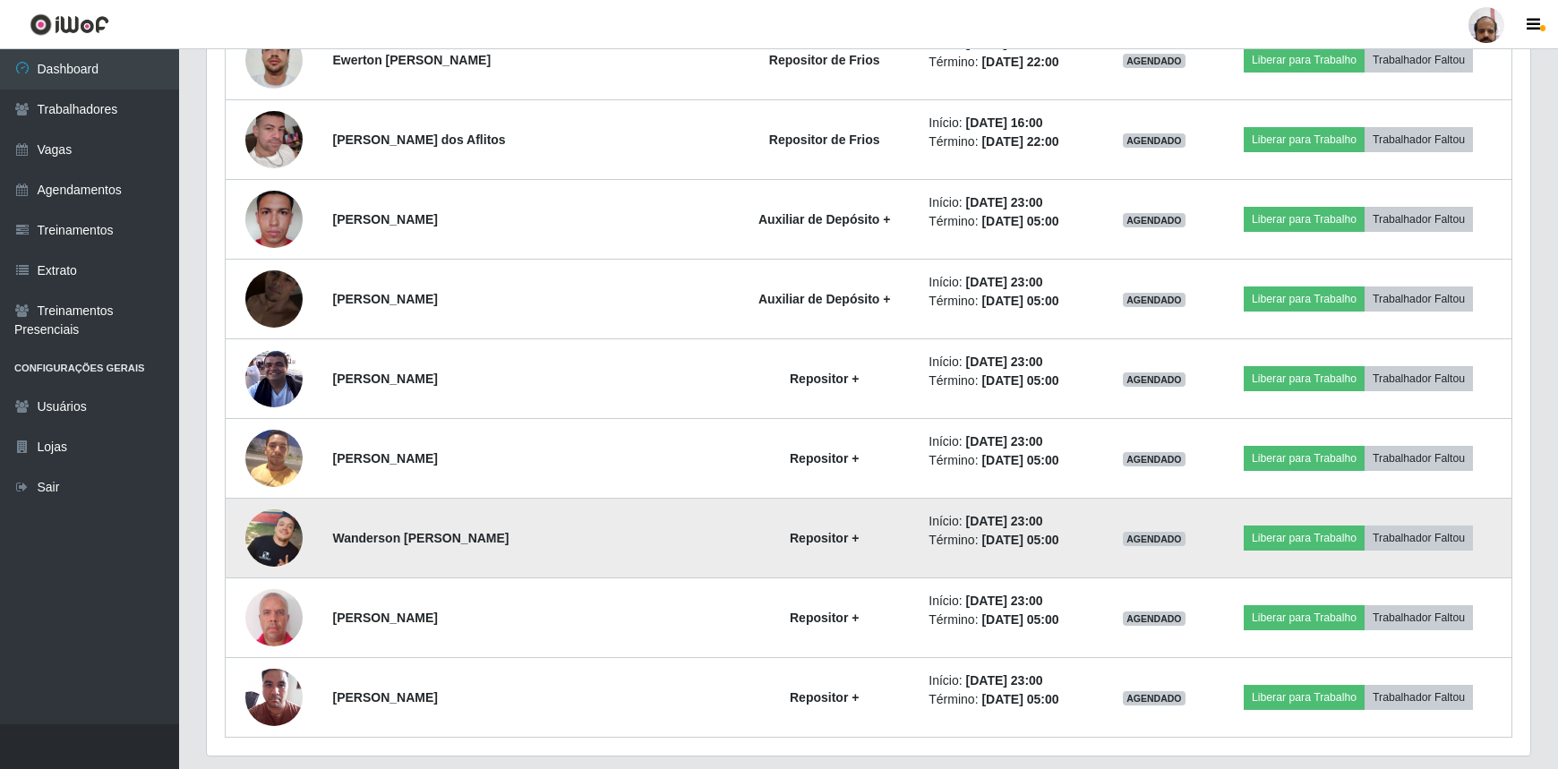
click at [277, 534] on img at bounding box center [273, 537] width 57 height 57
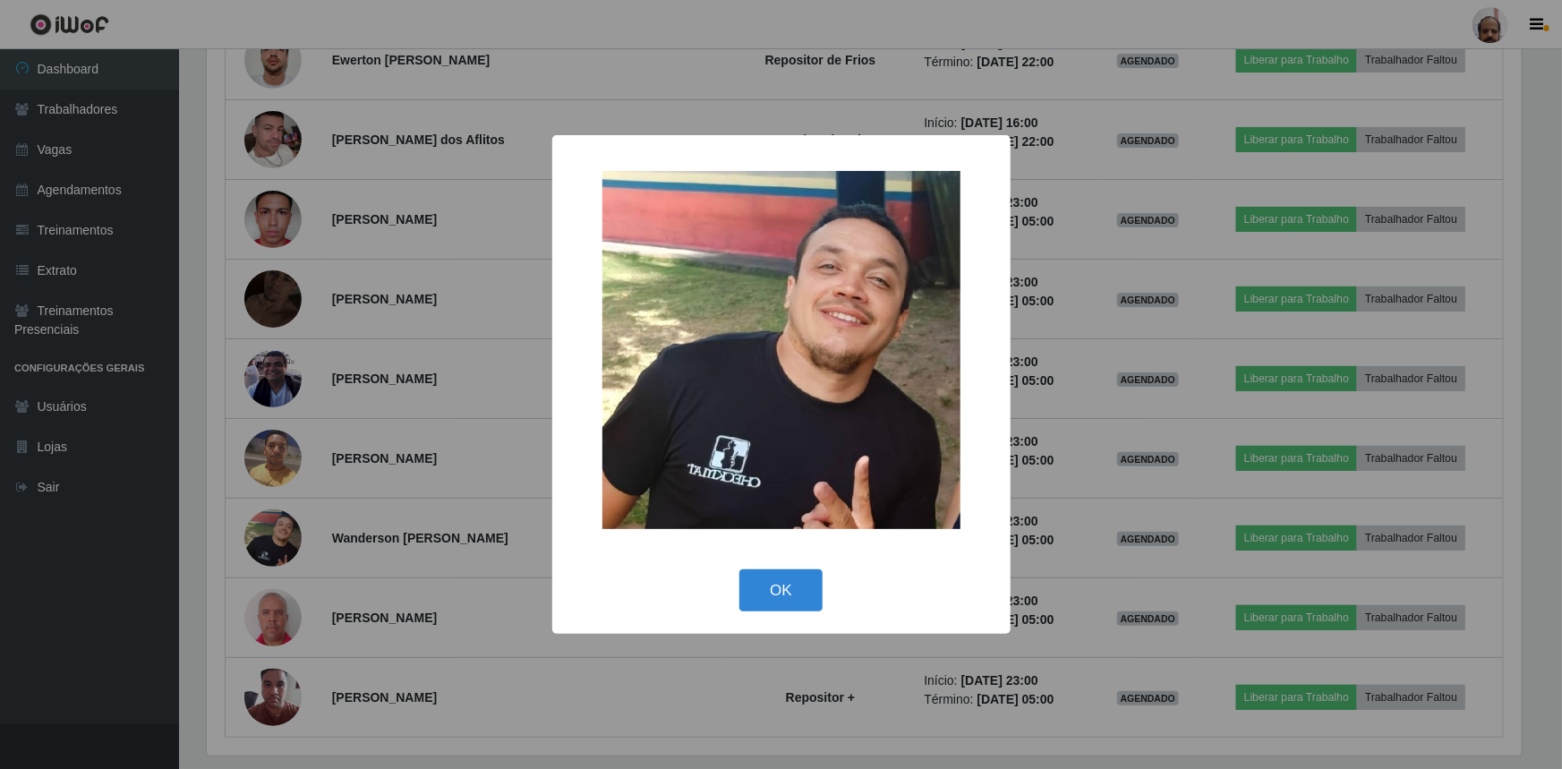
click at [279, 530] on div "× OK Cancel" at bounding box center [781, 384] width 1562 height 769
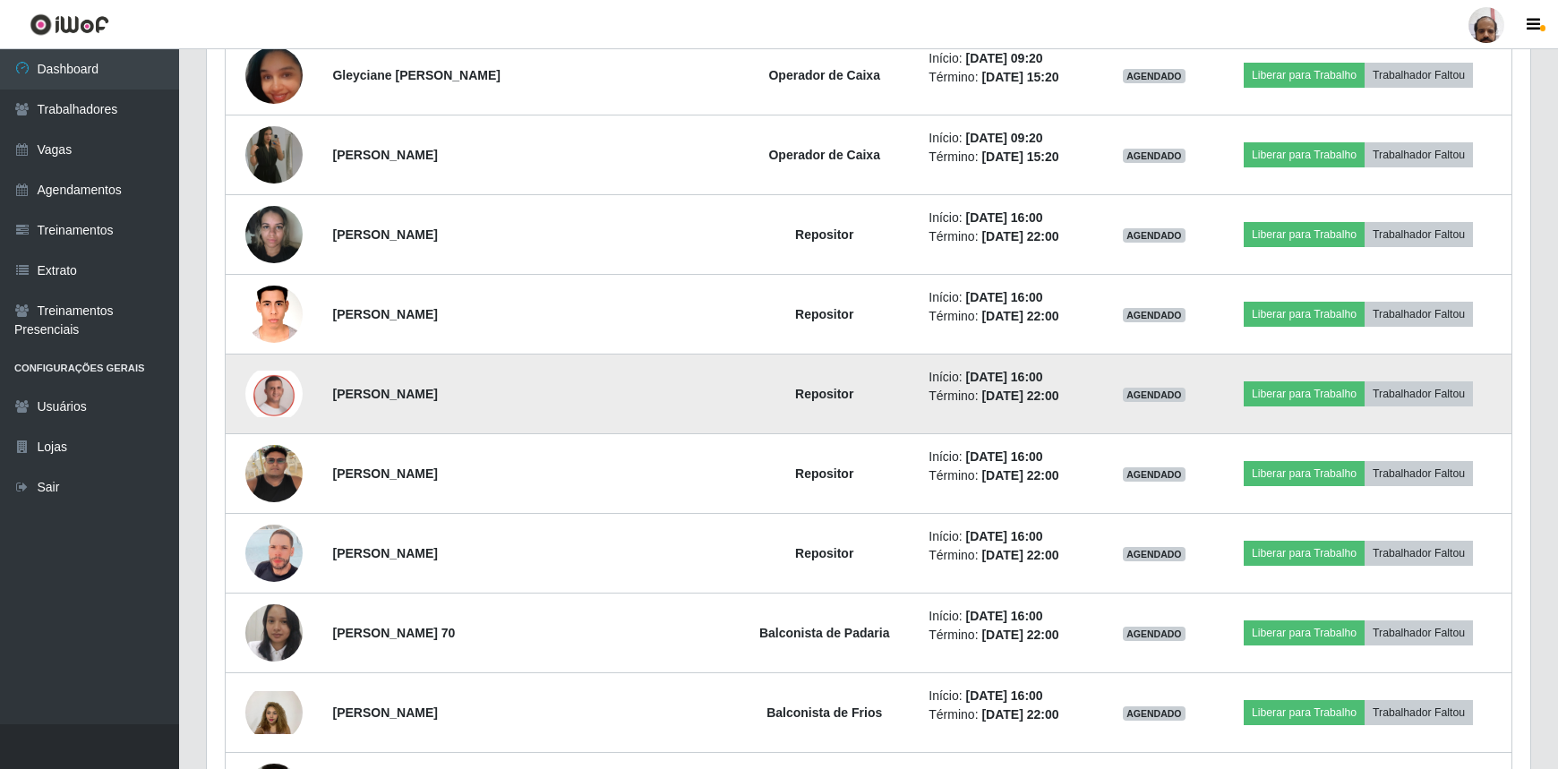
click at [272, 404] on img at bounding box center [273, 394] width 57 height 47
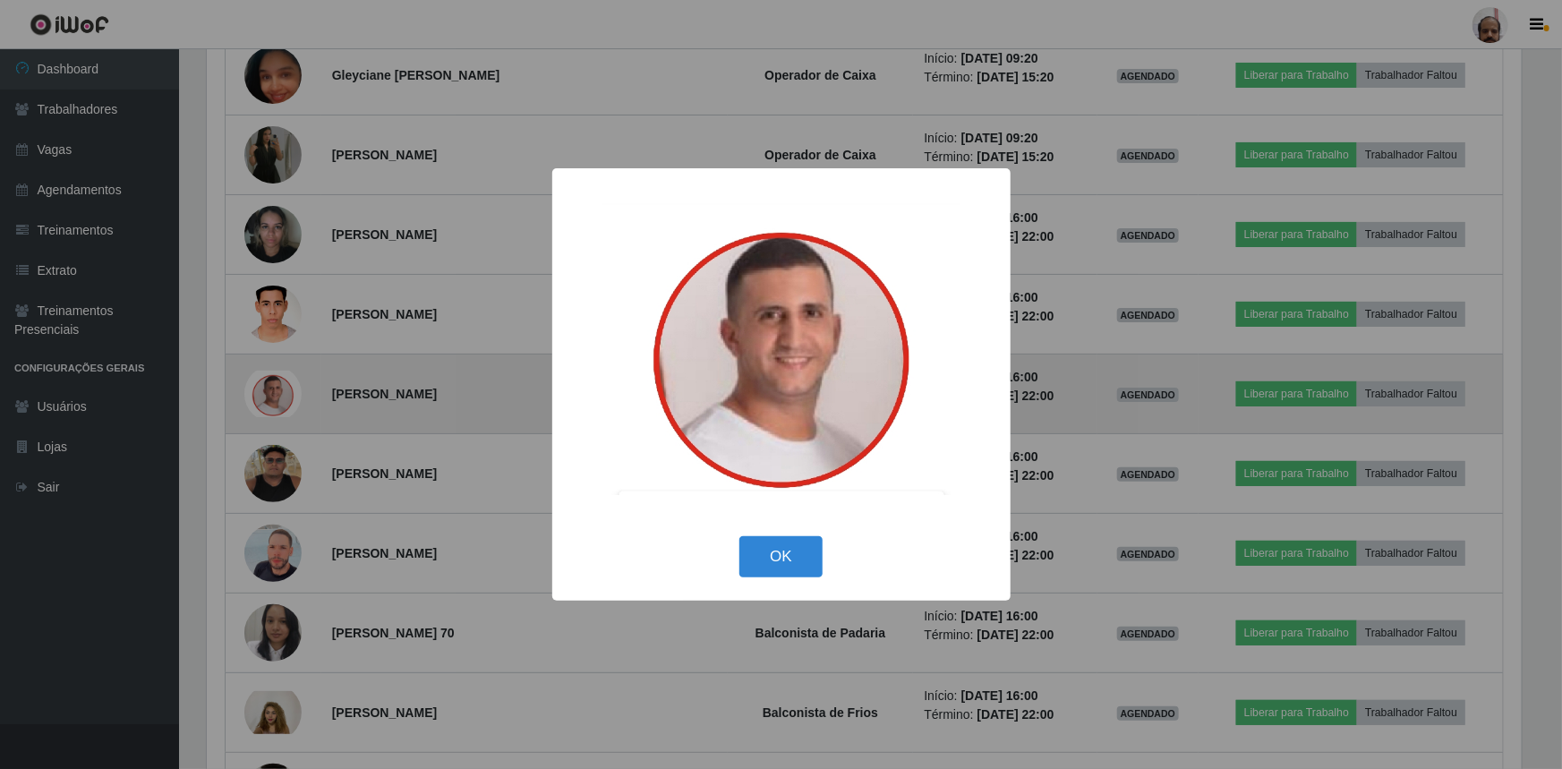
click at [272, 404] on div "× OK Cancel" at bounding box center [781, 384] width 1562 height 769
